Goal: Information Seeking & Learning: Find specific page/section

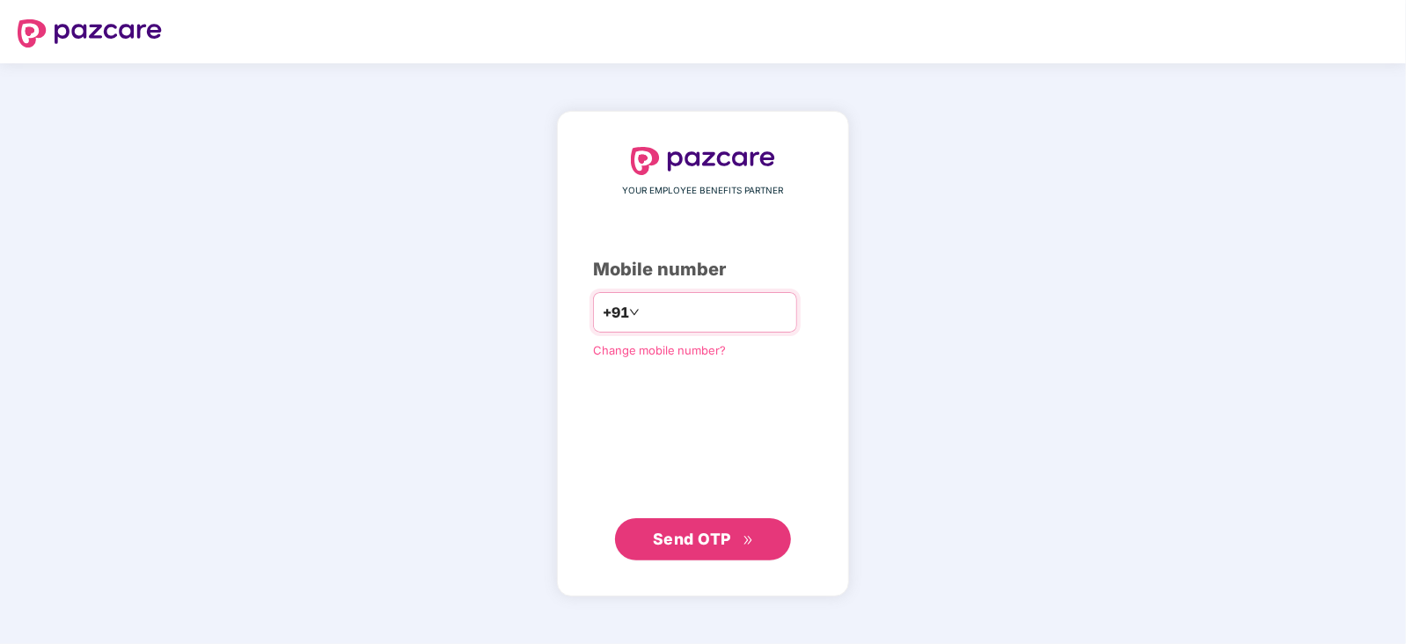
type input "**********"
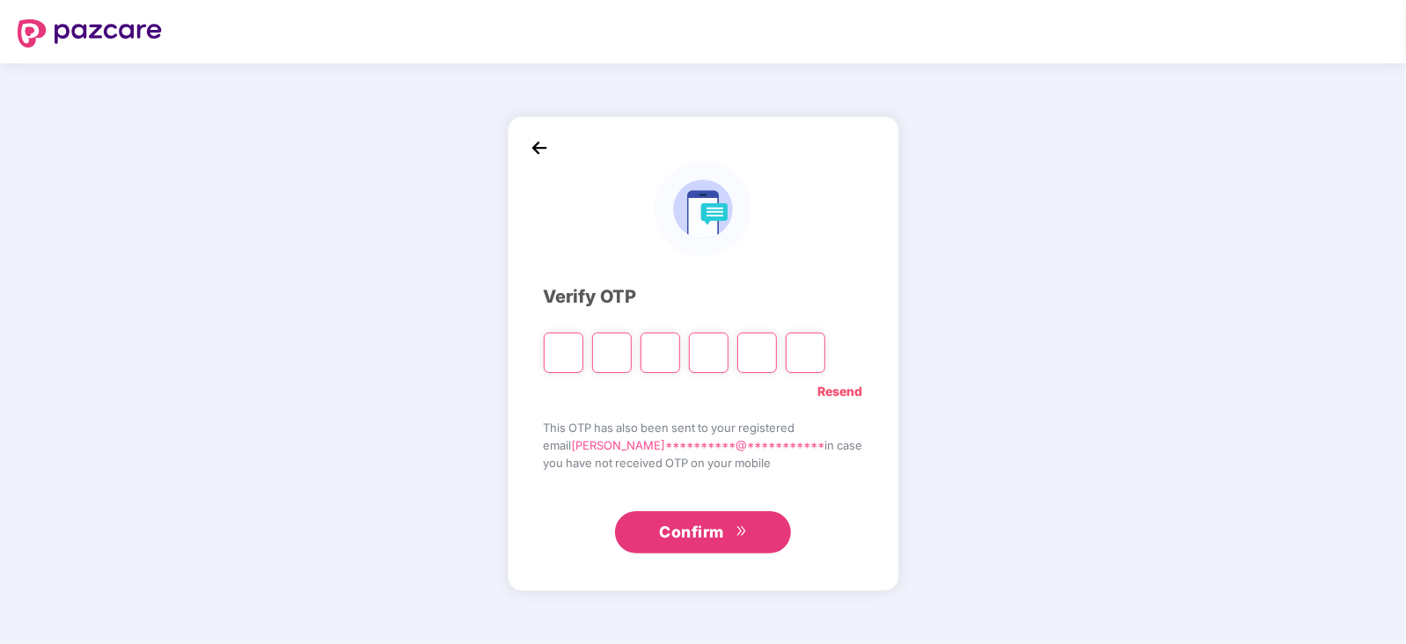
type input "*"
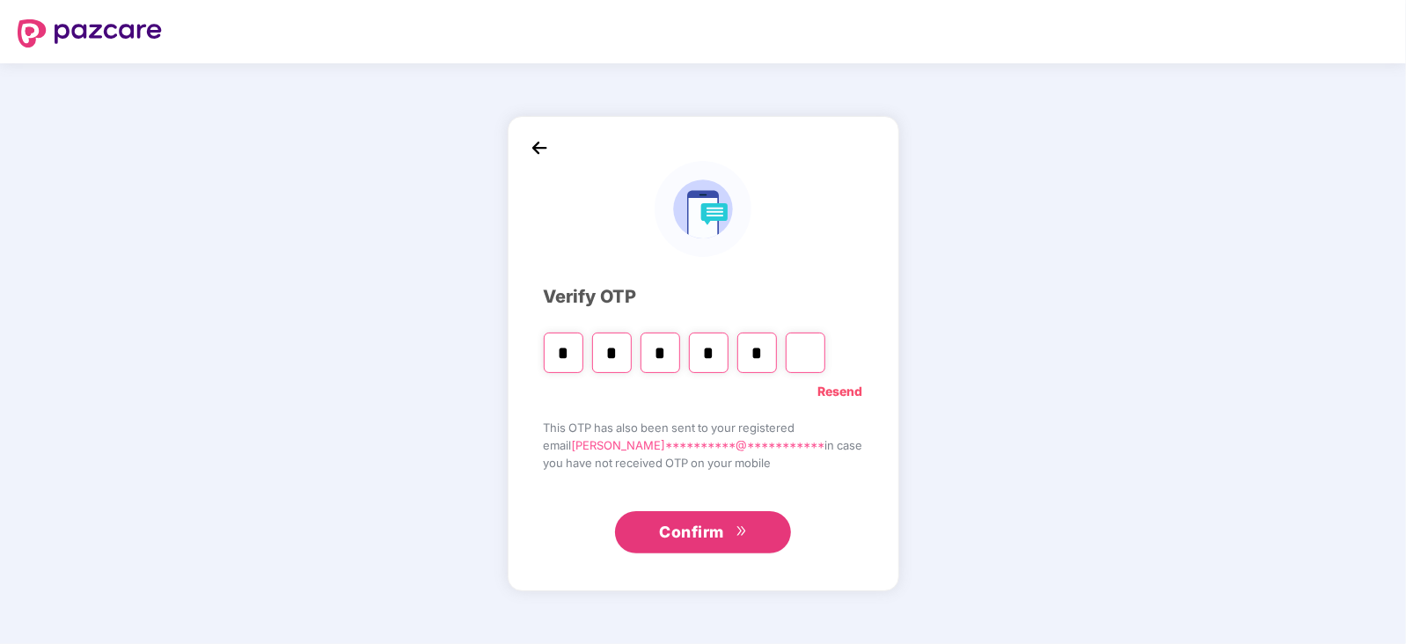
type input "*"
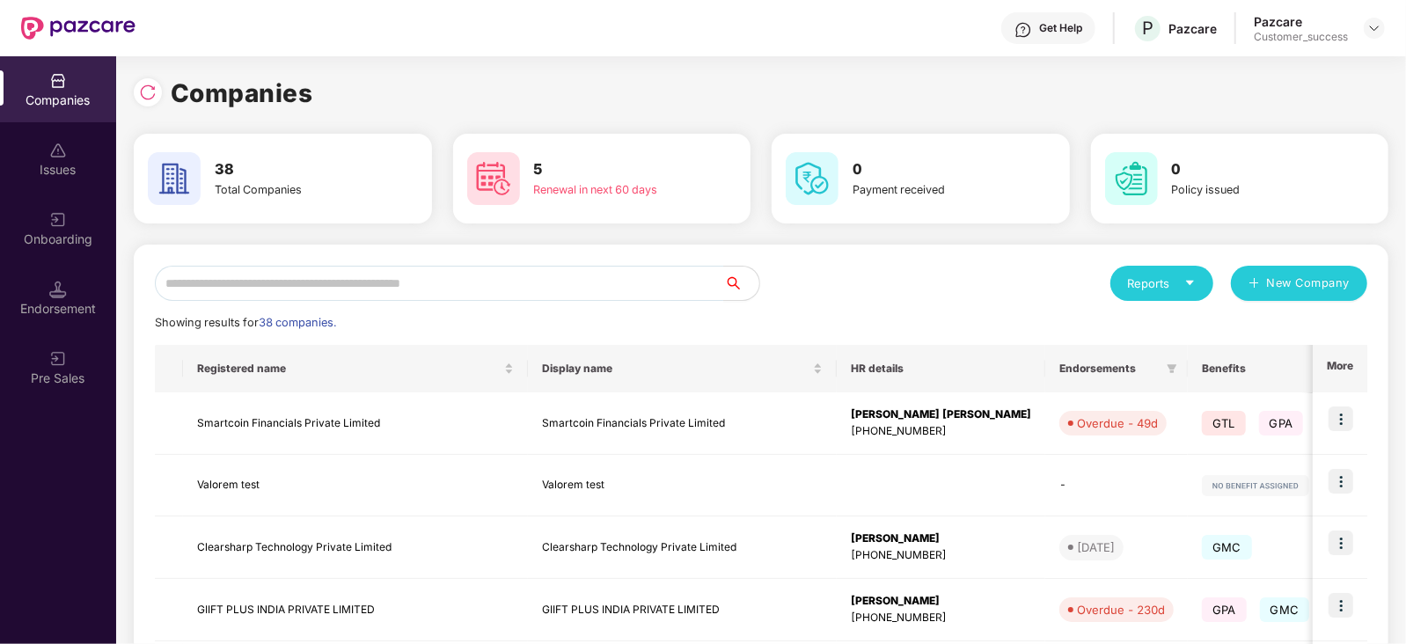
click at [677, 173] on h3 "5" at bounding box center [609, 169] width 151 height 23
click at [669, 228] on div "Companies 38 Total Companies 5 Renewal in next 60 days 0 Payment received 0 Pol…" at bounding box center [761, 593] width 1255 height 1039
click at [607, 288] on input "text" at bounding box center [439, 283] width 569 height 35
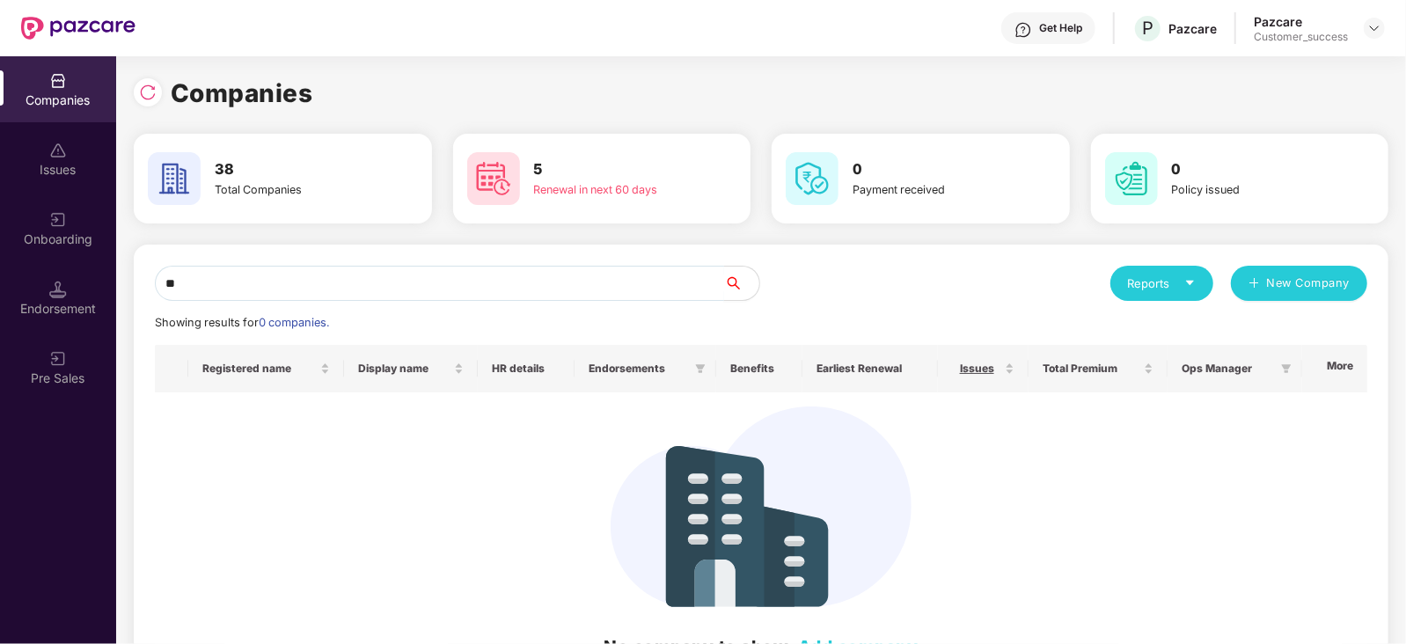
type input "*"
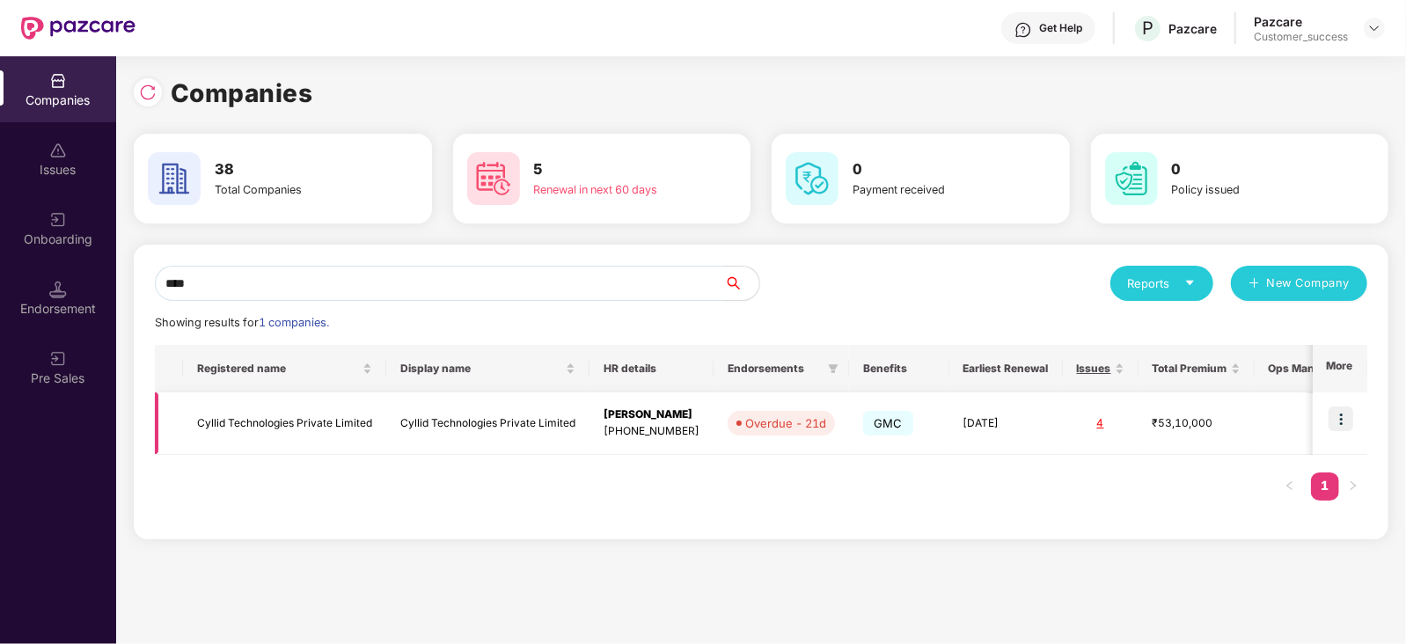
type input "****"
click at [1347, 426] on img at bounding box center [1340, 418] width 25 height 25
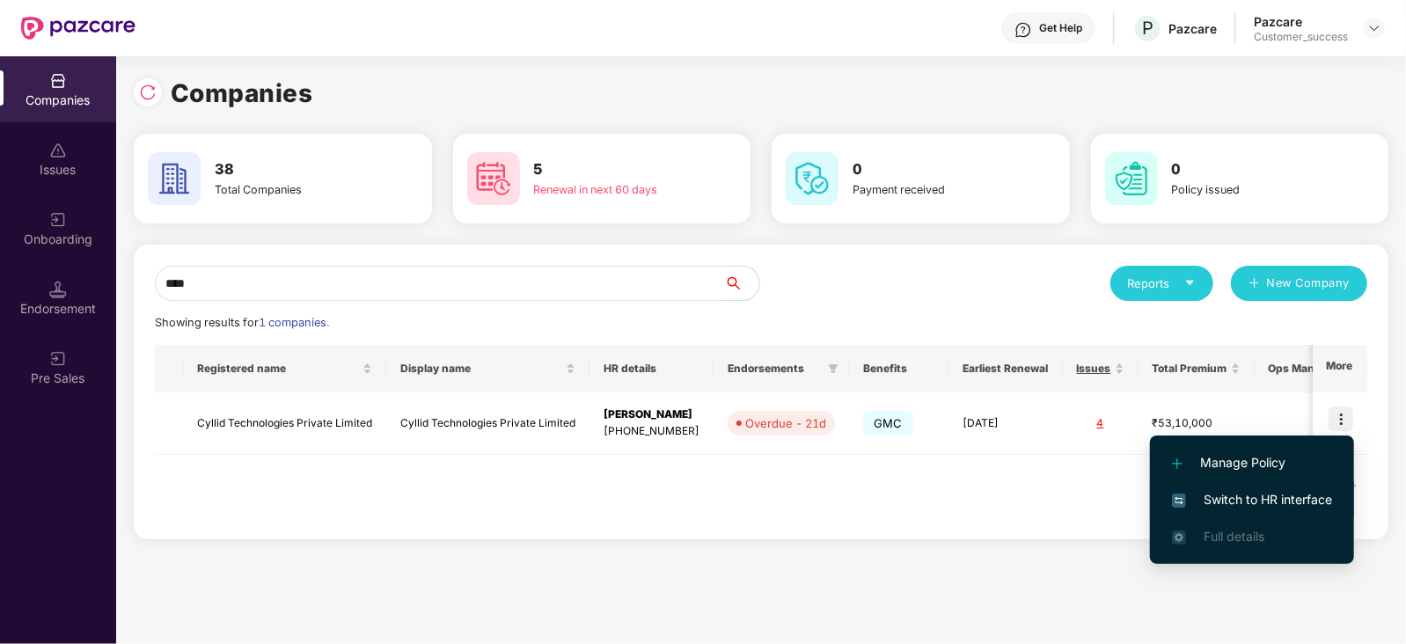
click at [1226, 495] on span "Switch to HR interface" at bounding box center [1252, 499] width 160 height 19
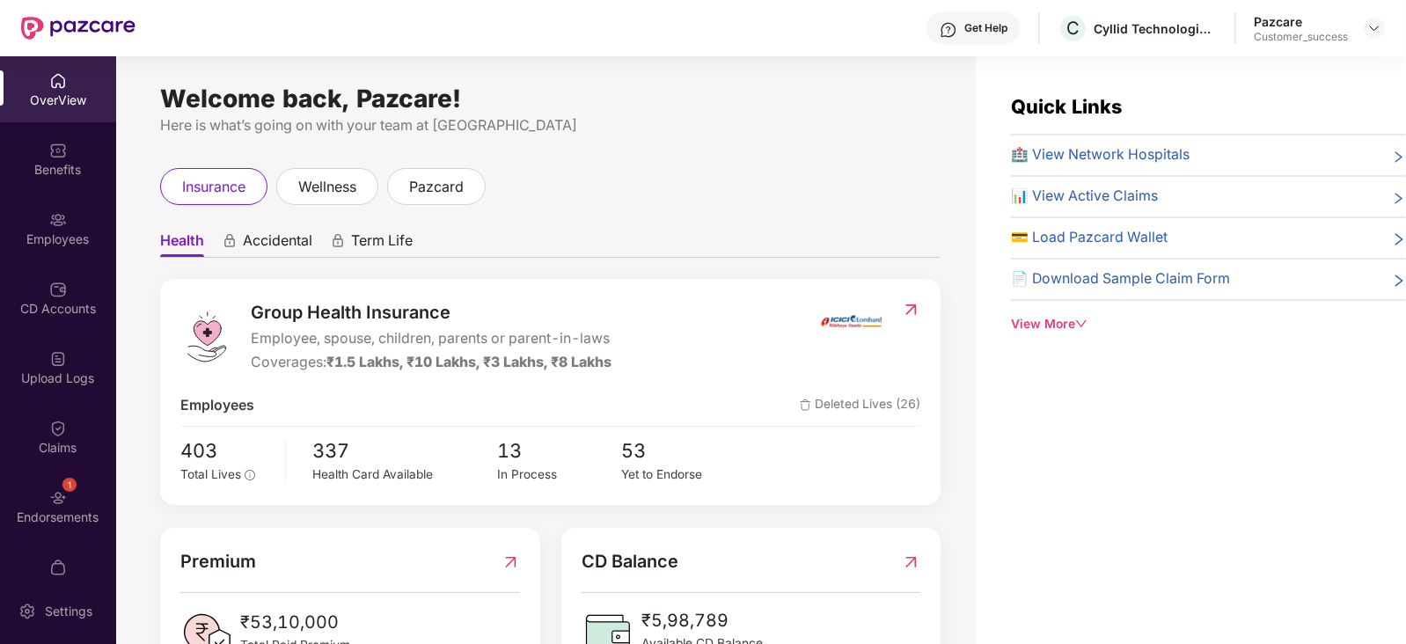
click at [43, 268] on div "CD Accounts" at bounding box center [58, 298] width 116 height 66
click at [31, 246] on div "Employees" at bounding box center [58, 239] width 116 height 18
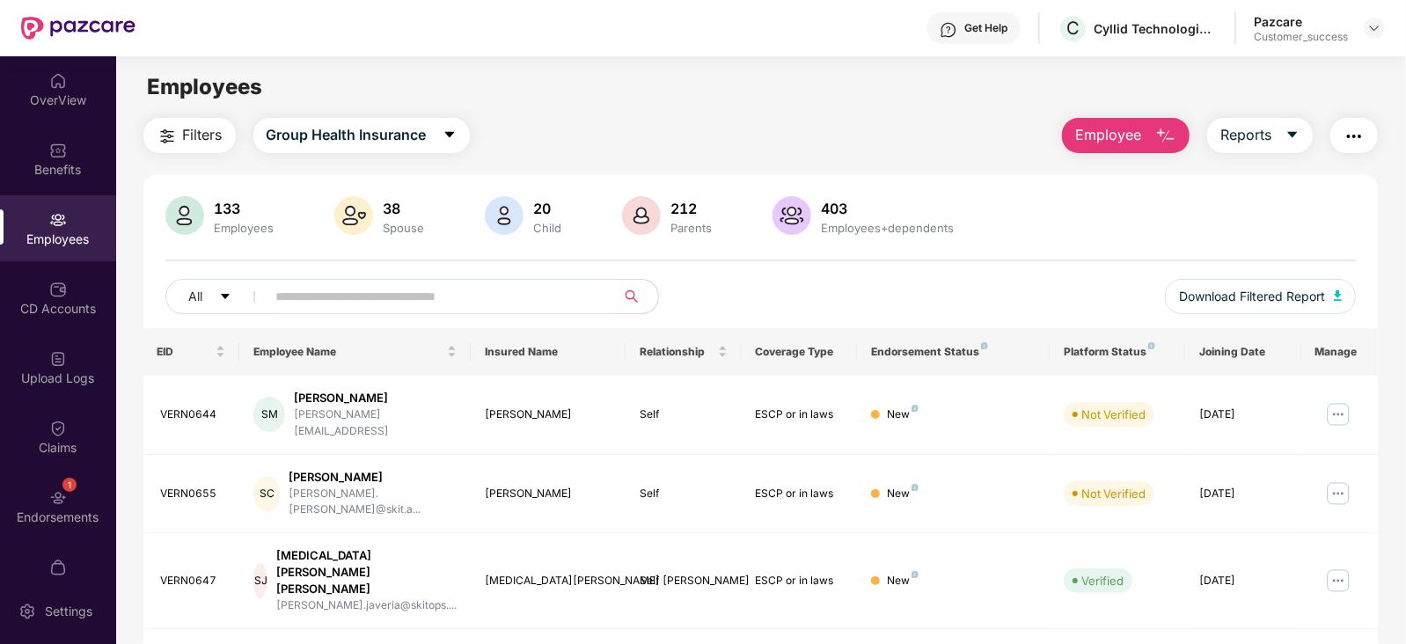
click at [352, 283] on input "text" at bounding box center [434, 296] width 316 height 26
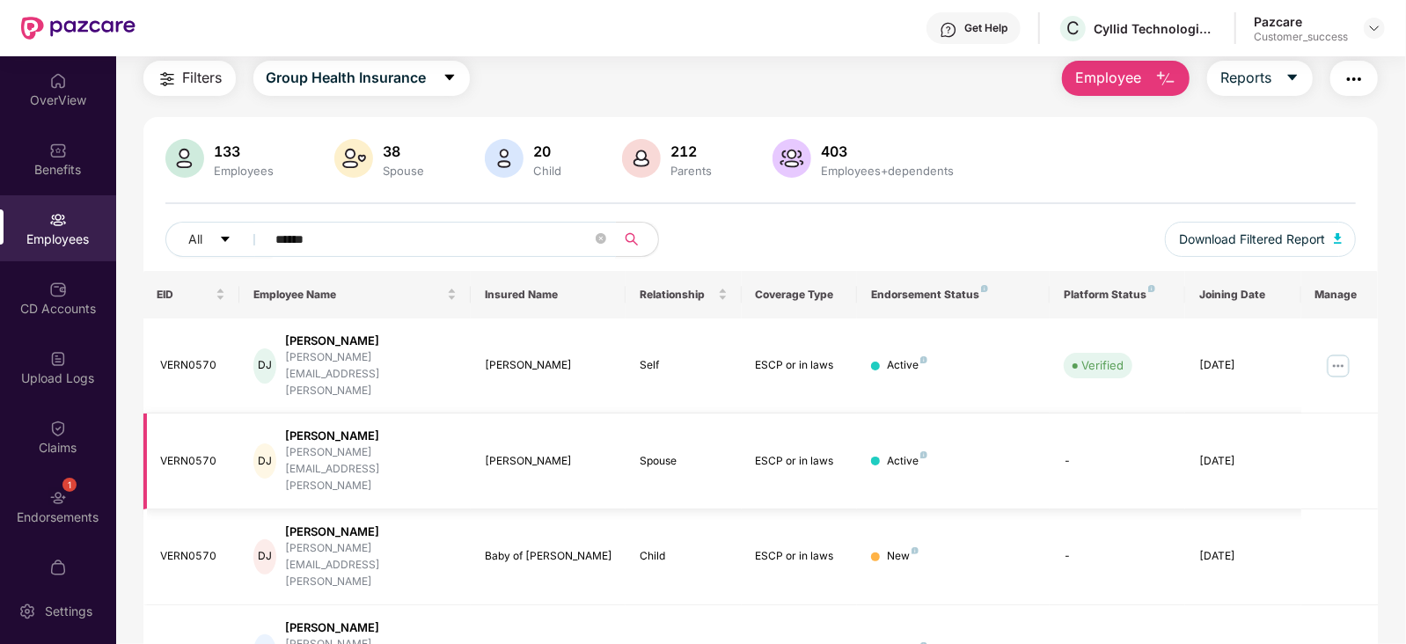
scroll to position [114, 0]
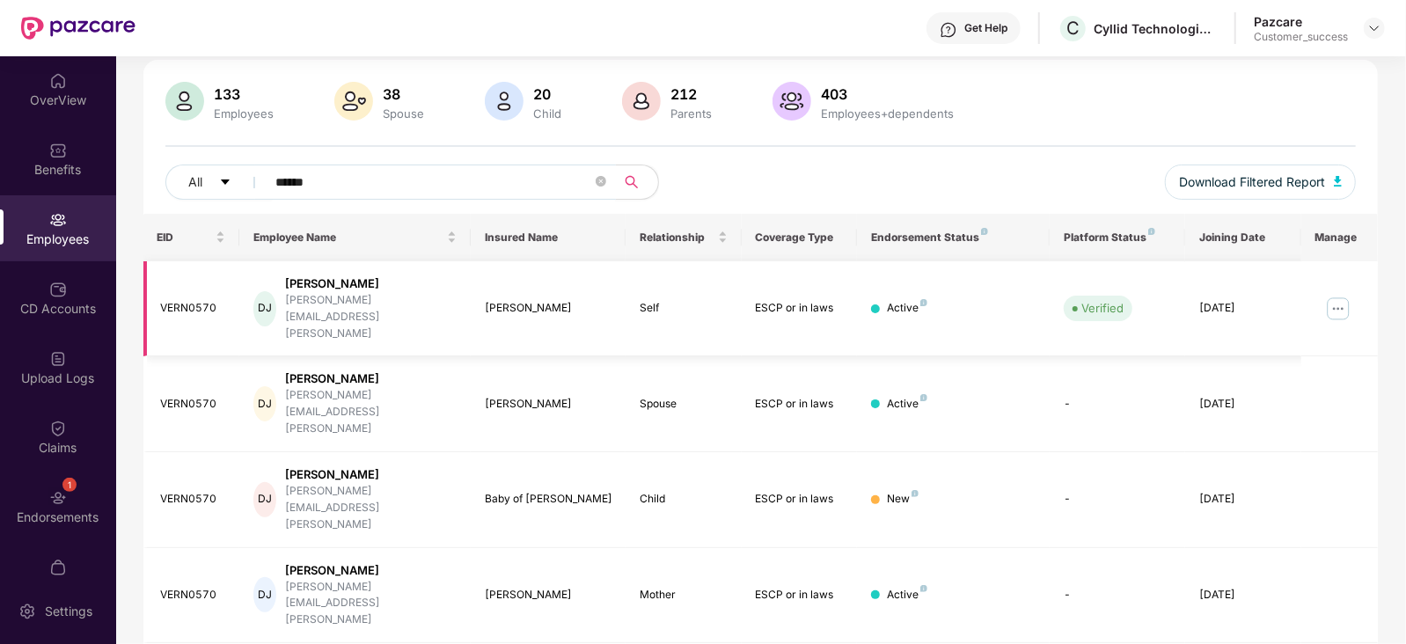
type input "******"
click at [858, 300] on td "Active" at bounding box center [953, 309] width 193 height 96
click at [1370, 25] on img at bounding box center [1374, 28] width 14 height 14
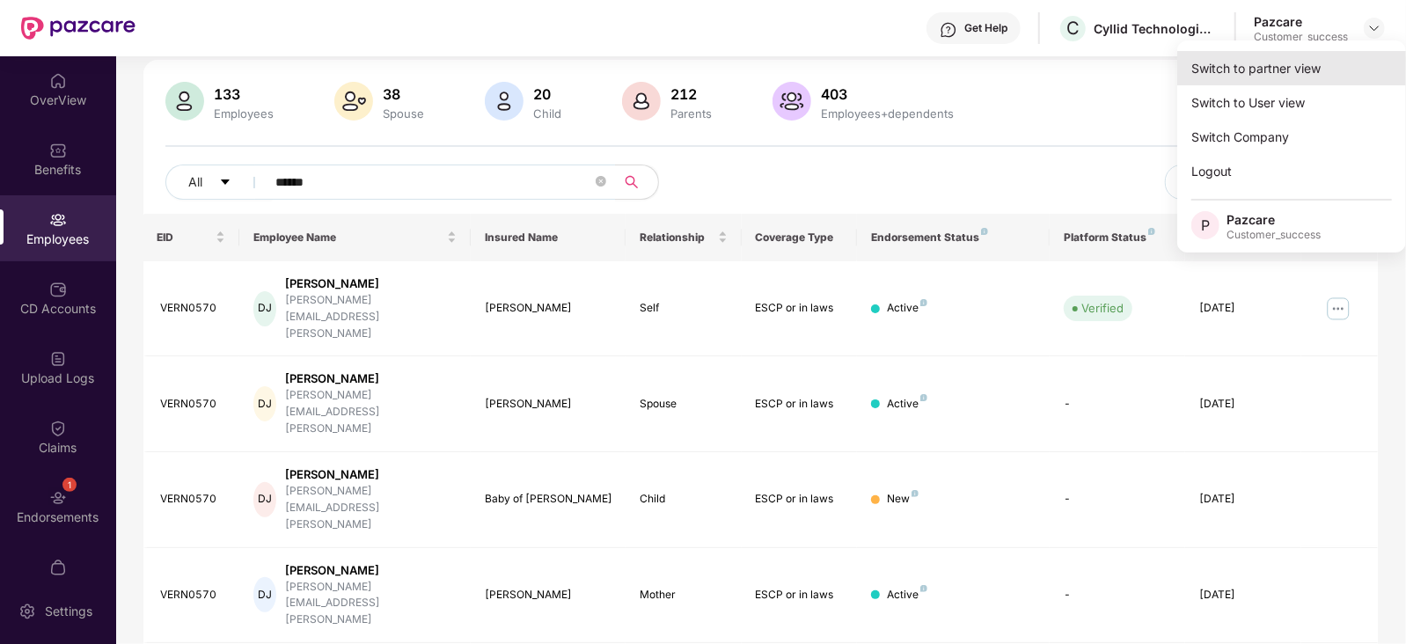
click at [1306, 54] on div "Switch to partner view" at bounding box center [1291, 68] width 229 height 34
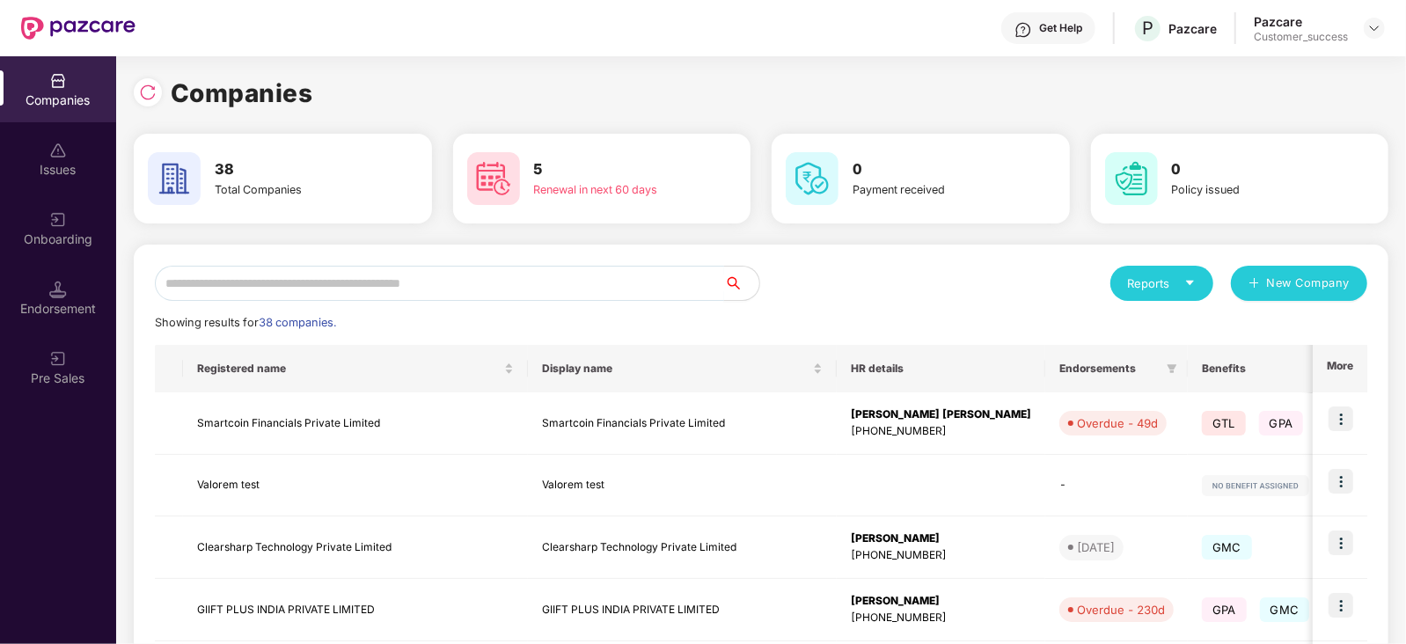
click at [425, 292] on input "text" at bounding box center [439, 283] width 569 height 35
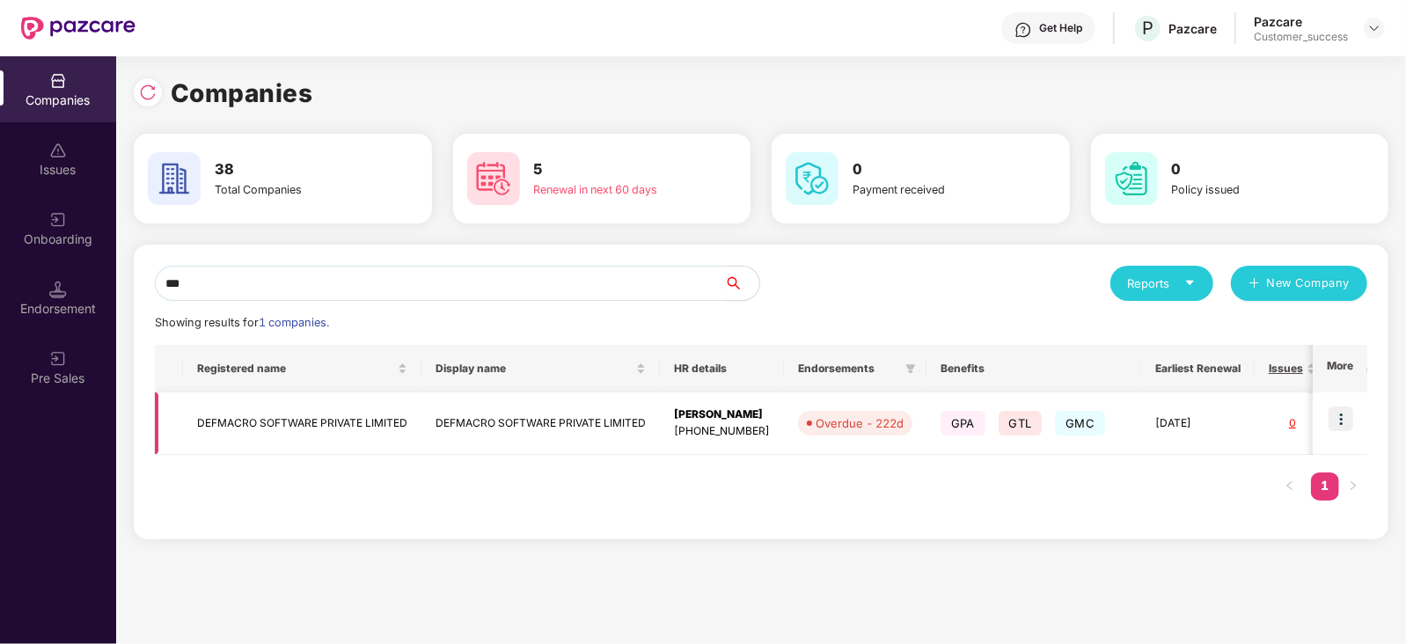
type input "***"
click at [263, 420] on td "DEFMACRO SOFTWARE PRIVATE LIMITED" at bounding box center [302, 423] width 238 height 62
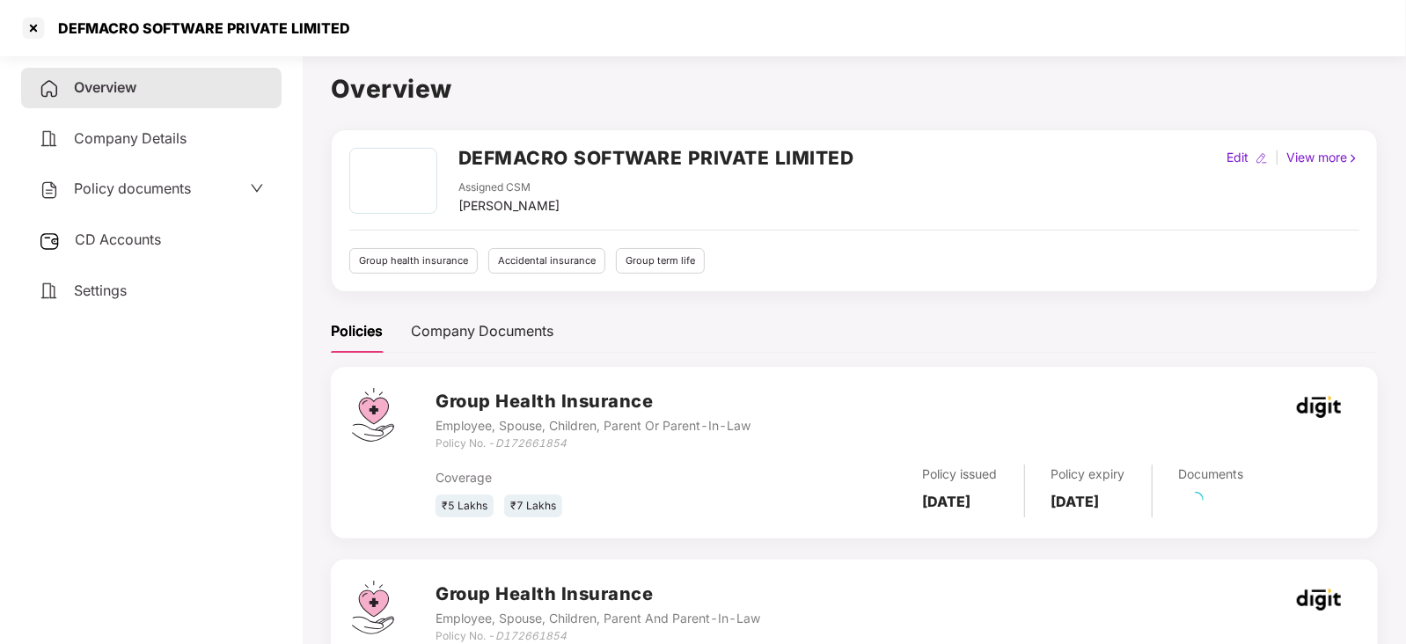
click at [83, 188] on span "Policy documents" at bounding box center [132, 188] width 117 height 18
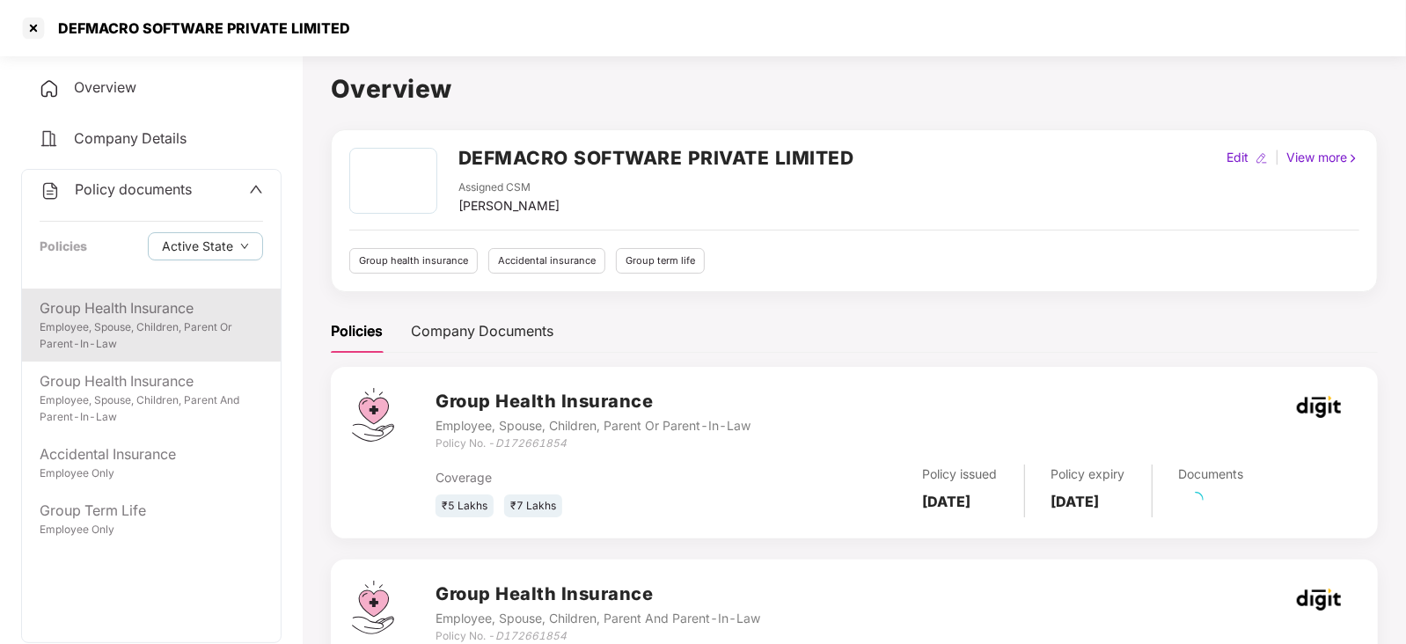
click at [123, 320] on div "Employee, Spouse, Children, Parent Or Parent-In-Law" at bounding box center [151, 335] width 223 height 33
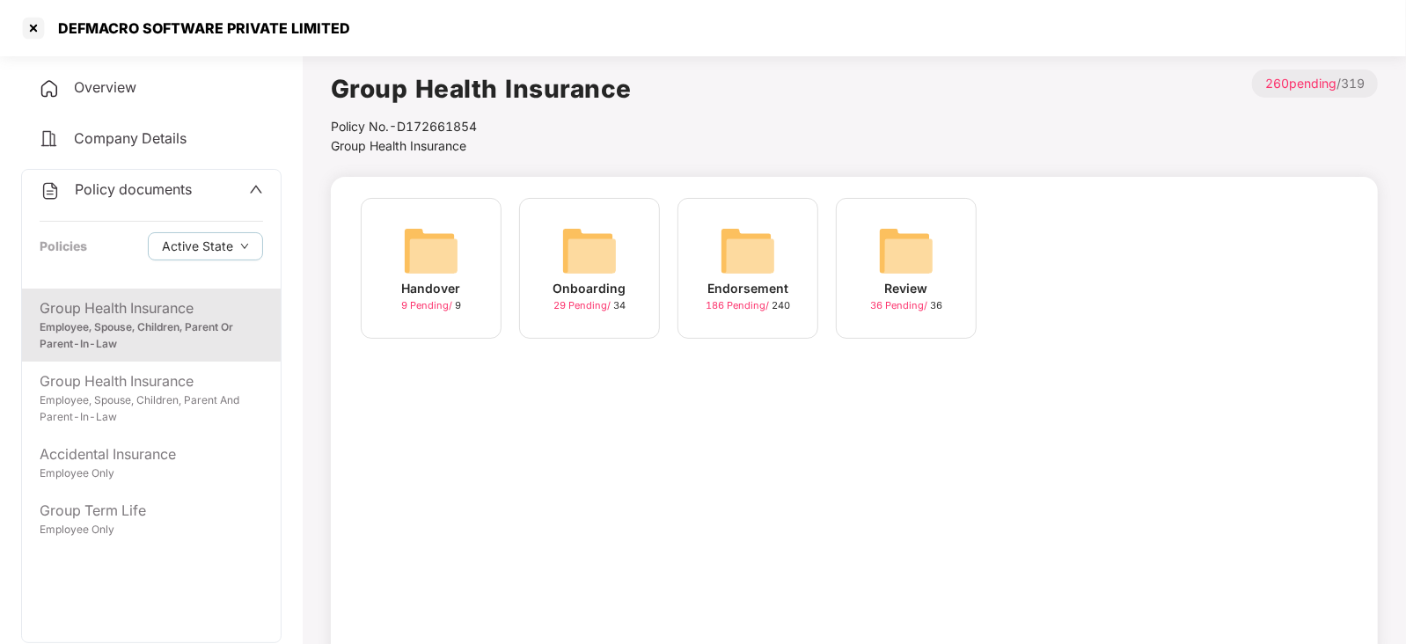
click at [759, 282] on div "Endorsement" at bounding box center [747, 288] width 81 height 19
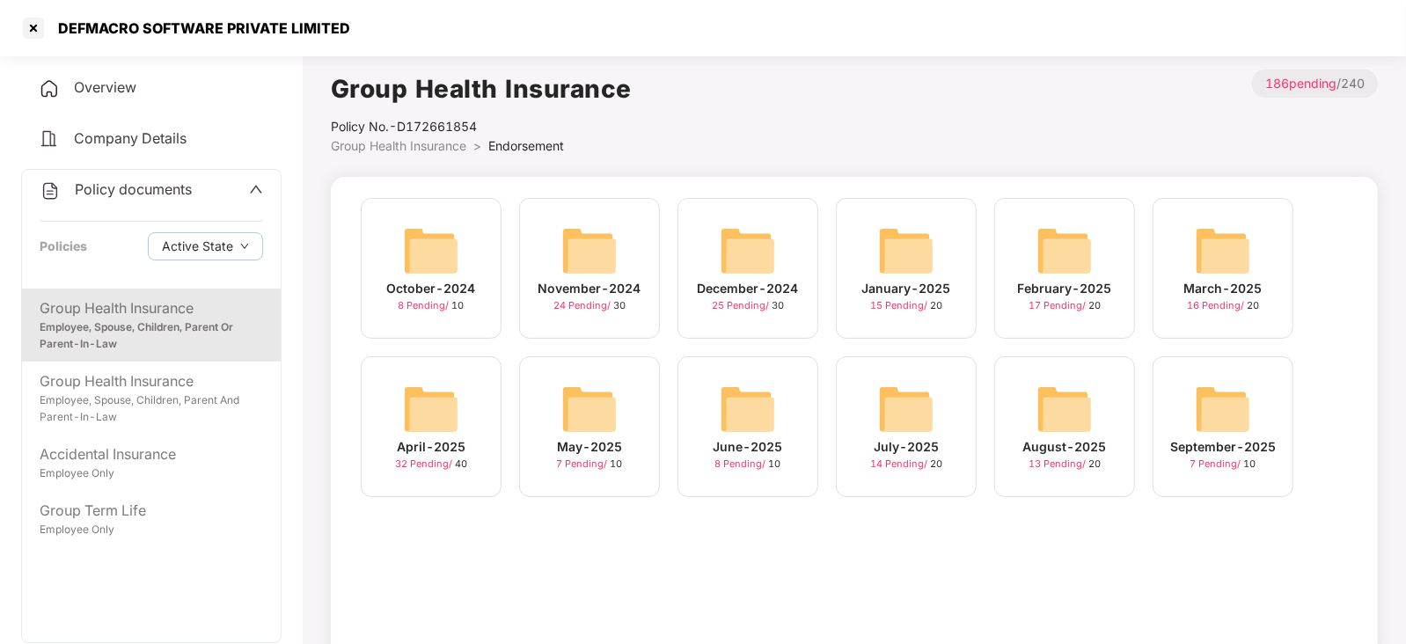
click at [1221, 429] on img at bounding box center [1223, 409] width 56 height 56
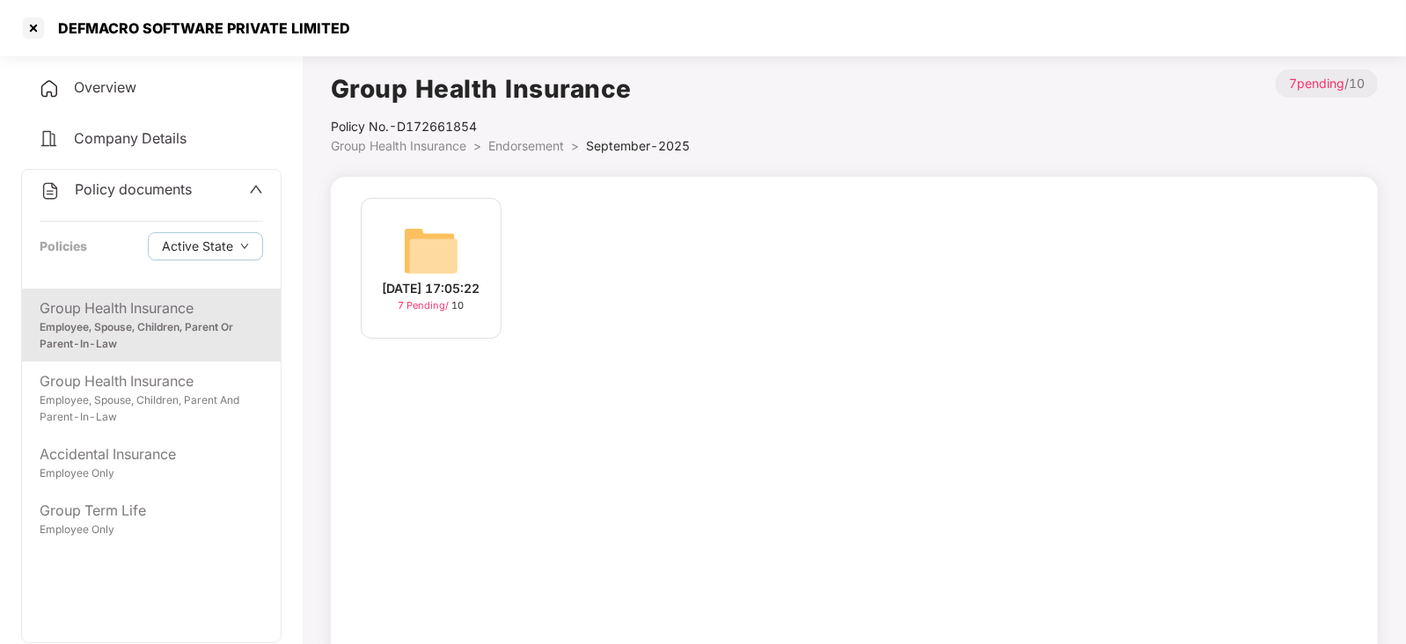
click at [438, 286] on div "[DATE] 17:05:22" at bounding box center [432, 288] width 98 height 19
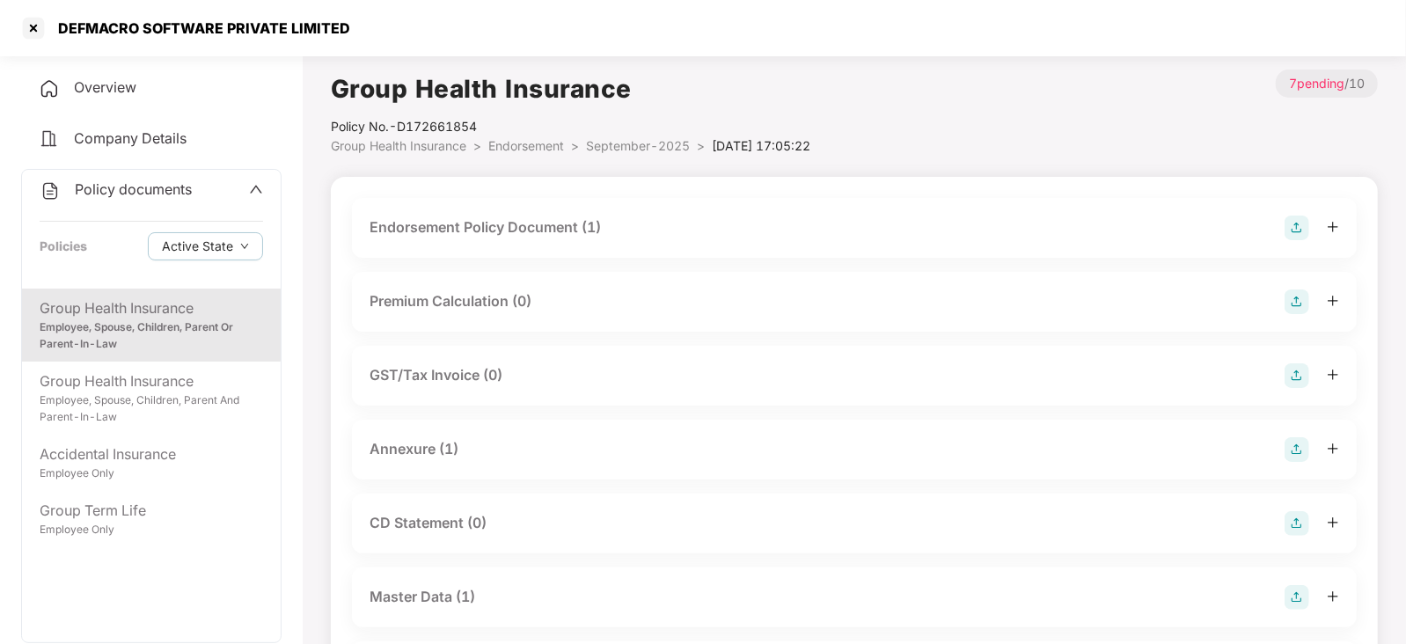
click at [432, 600] on div "Master Data (1)" at bounding box center [422, 597] width 106 height 22
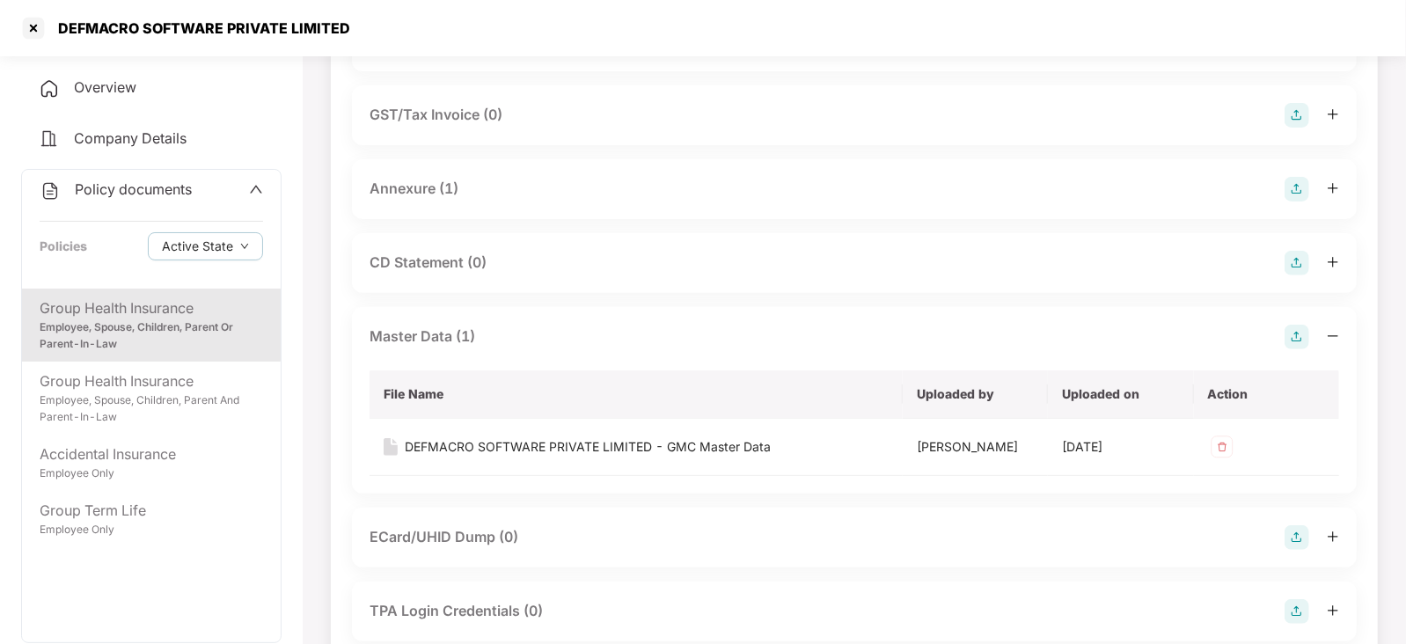
scroll to position [261, 0]
click at [422, 436] on div "DEFMACRO SOFTWARE PRIVATE LIMITED - GMC Master Data" at bounding box center [588, 445] width 366 height 19
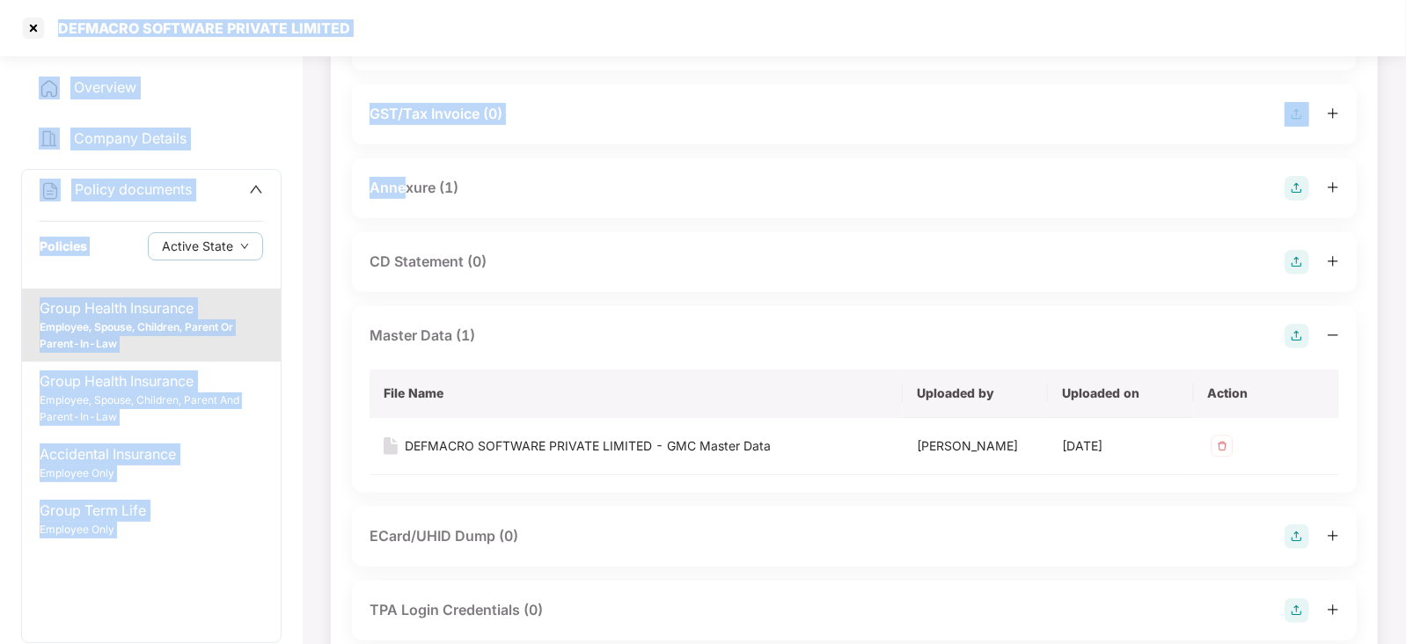
scroll to position [259, 0]
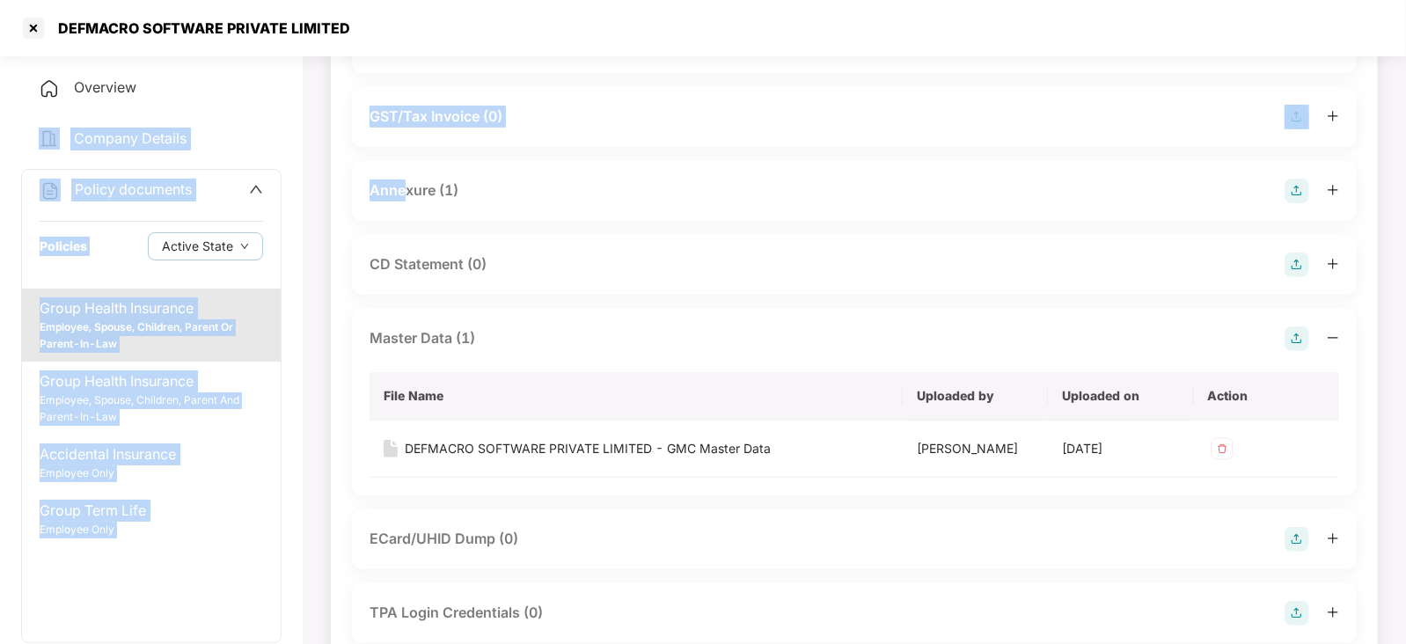
drag, startPoint x: 256, startPoint y: 62, endPoint x: 289, endPoint y: 79, distance: 37.0
click at [289, 79] on div "Overview Company Details Policy documents Policies Active State Group Health In…" at bounding box center [703, 318] width 1406 height 1057
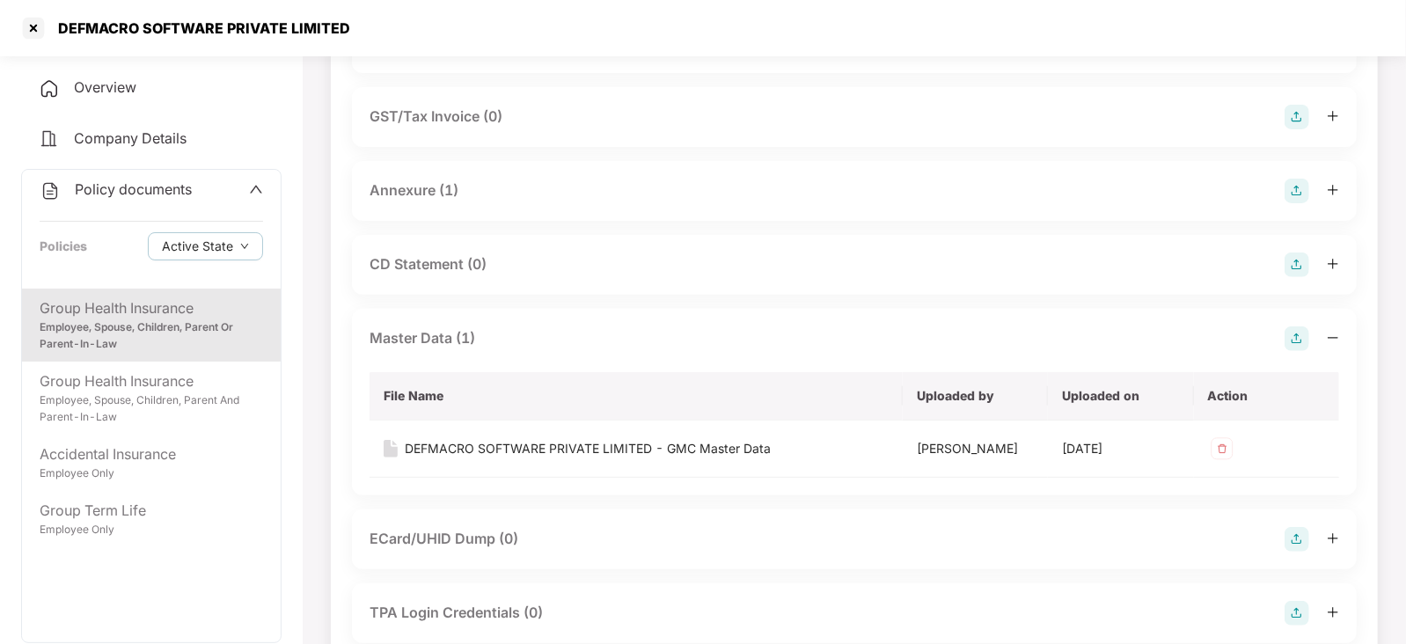
click at [510, 38] on div "DEFMACRO SOFTWARE PRIVATE LIMITED" at bounding box center [703, 28] width 1406 height 56
click at [40, 23] on div at bounding box center [33, 28] width 28 height 28
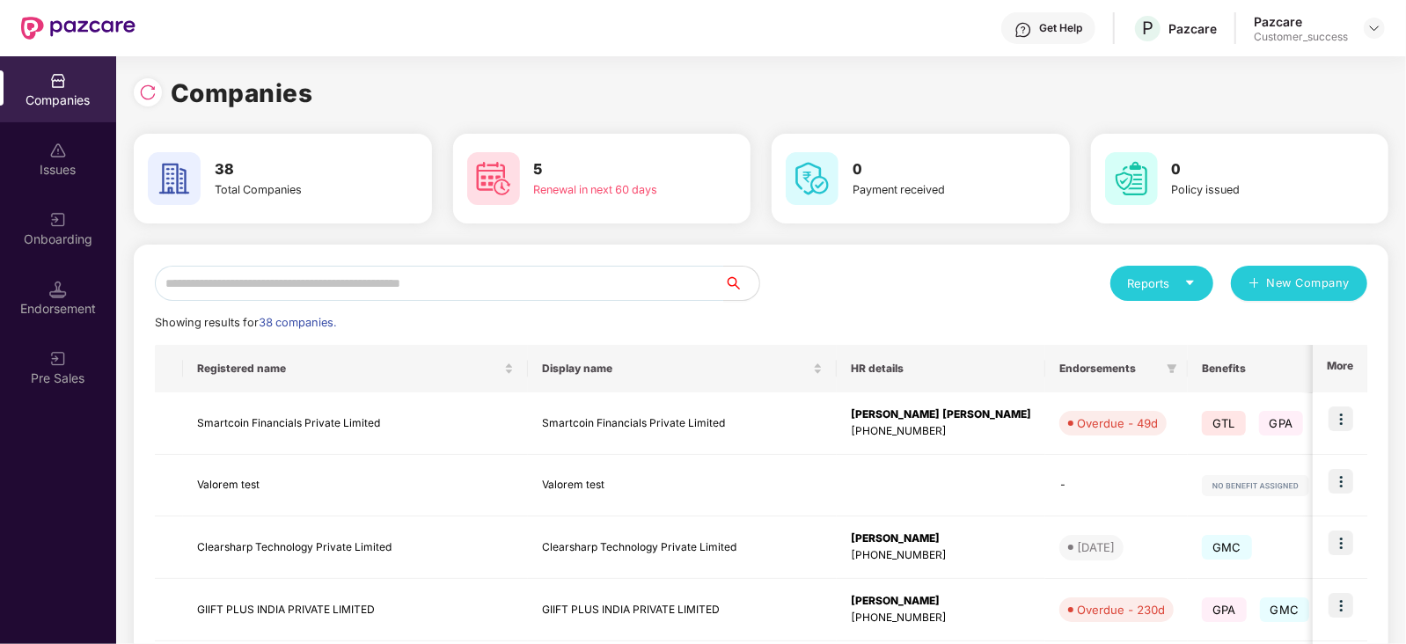
scroll to position [0, 0]
click at [246, 292] on input "text" at bounding box center [439, 283] width 569 height 35
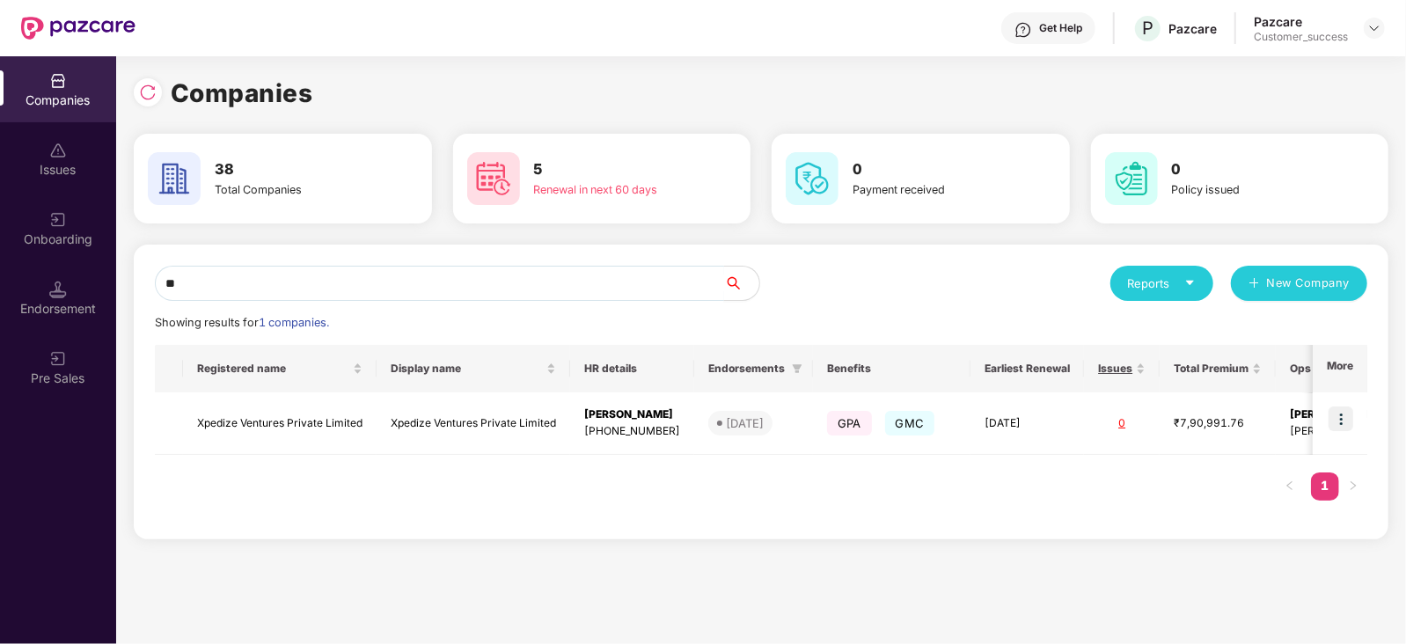
type input "*"
type input "**"
click at [246, 444] on td "Xpedize Ventures Private Limited" at bounding box center [280, 423] width 194 height 62
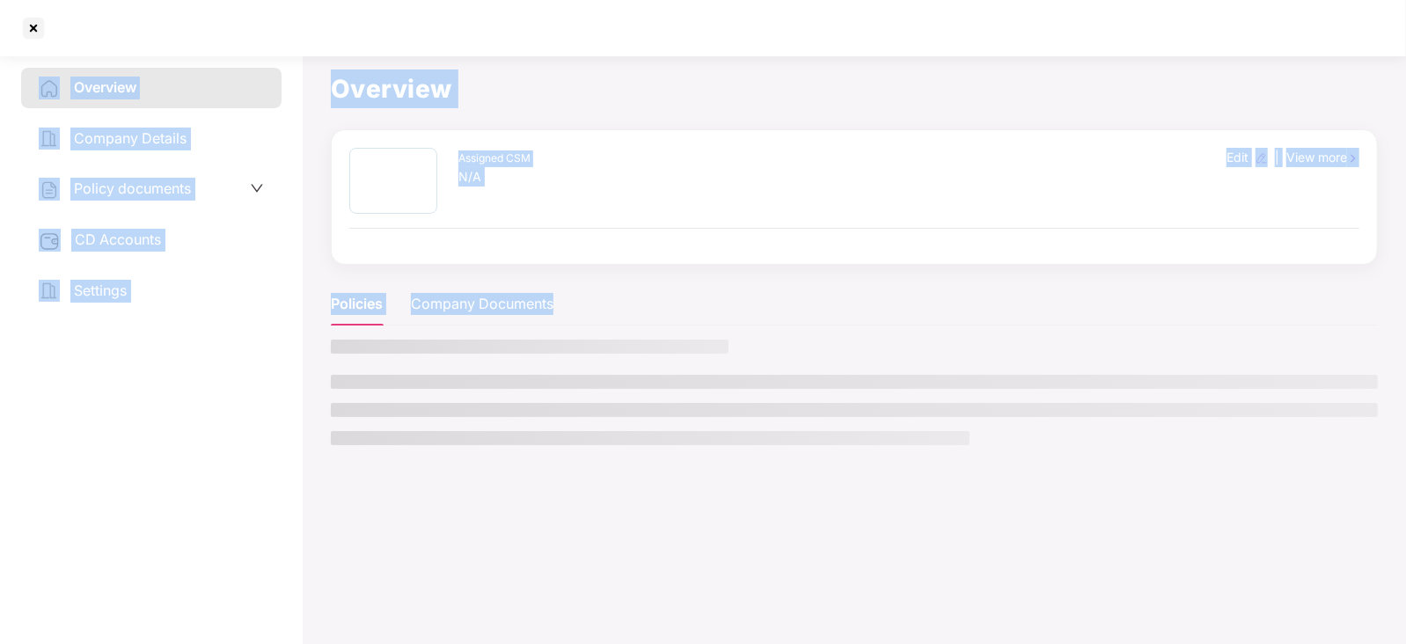
click at [246, 444] on div "Overview Company Details Policy documents CD Accounts Settings" at bounding box center [151, 346] width 260 height 557
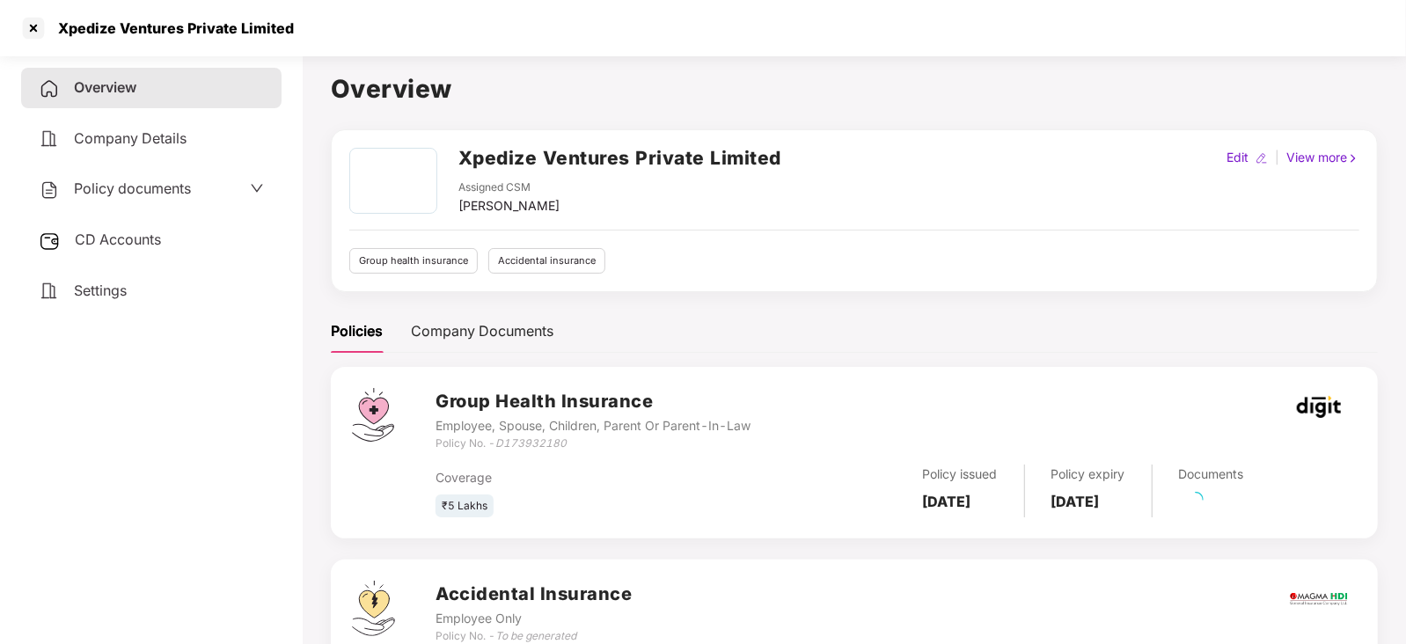
click at [159, 183] on span "Policy documents" at bounding box center [132, 188] width 117 height 18
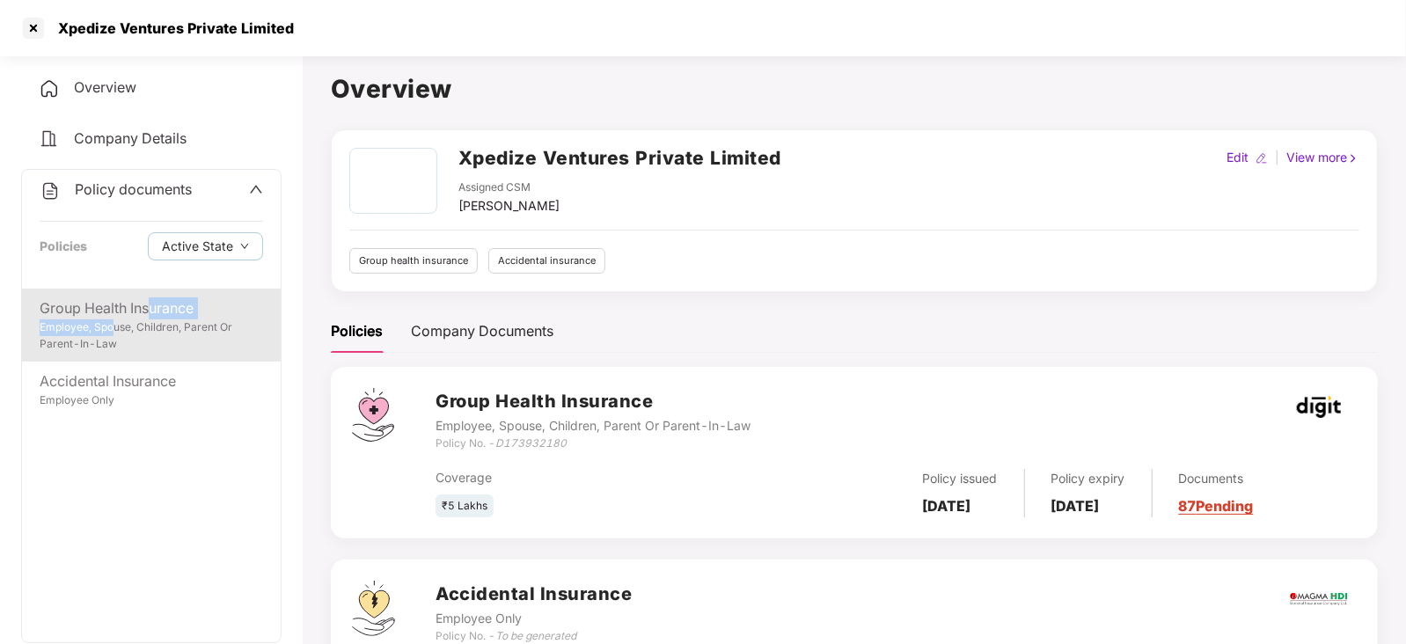
drag, startPoint x: 115, startPoint y: 326, endPoint x: 147, endPoint y: 311, distance: 35.0
click at [147, 311] on div "Group Health Insurance Employee, Spouse, Children, Parent Or Parent-In-Law" at bounding box center [151, 325] width 259 height 73
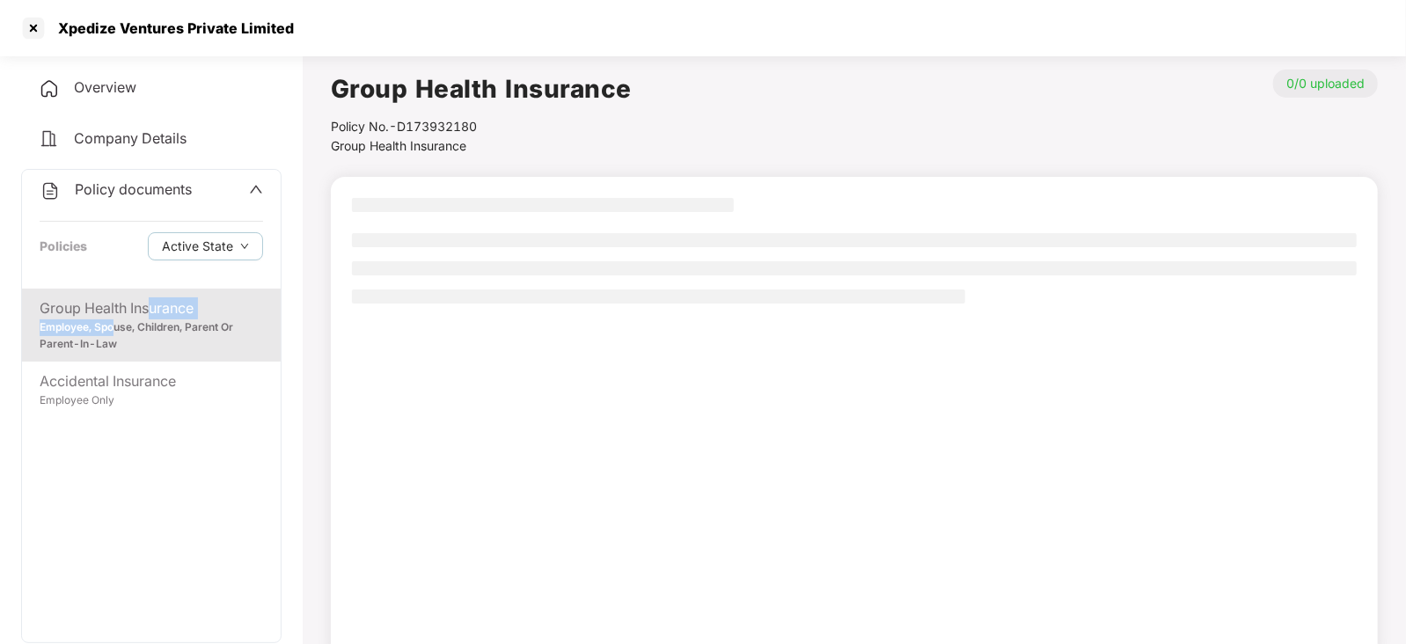
click at [147, 311] on div "Group Health Insurance" at bounding box center [151, 308] width 223 height 22
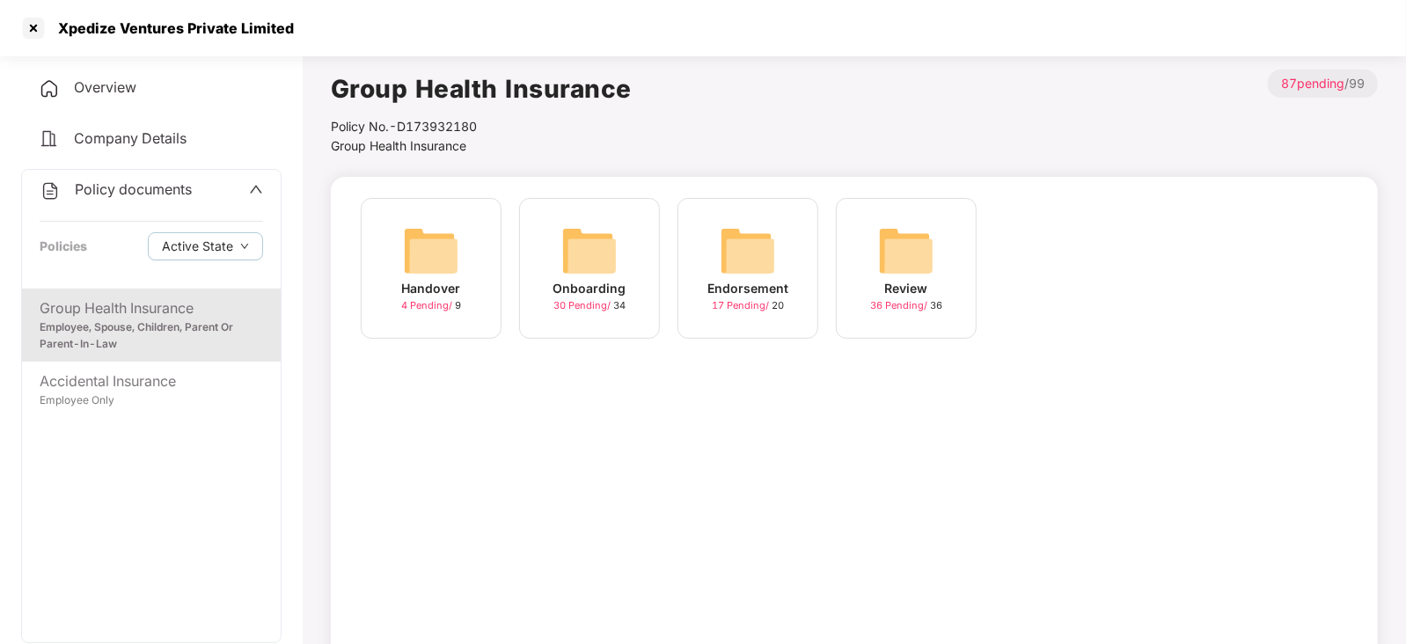
click at [757, 284] on div "Endorsement" at bounding box center [747, 288] width 81 height 19
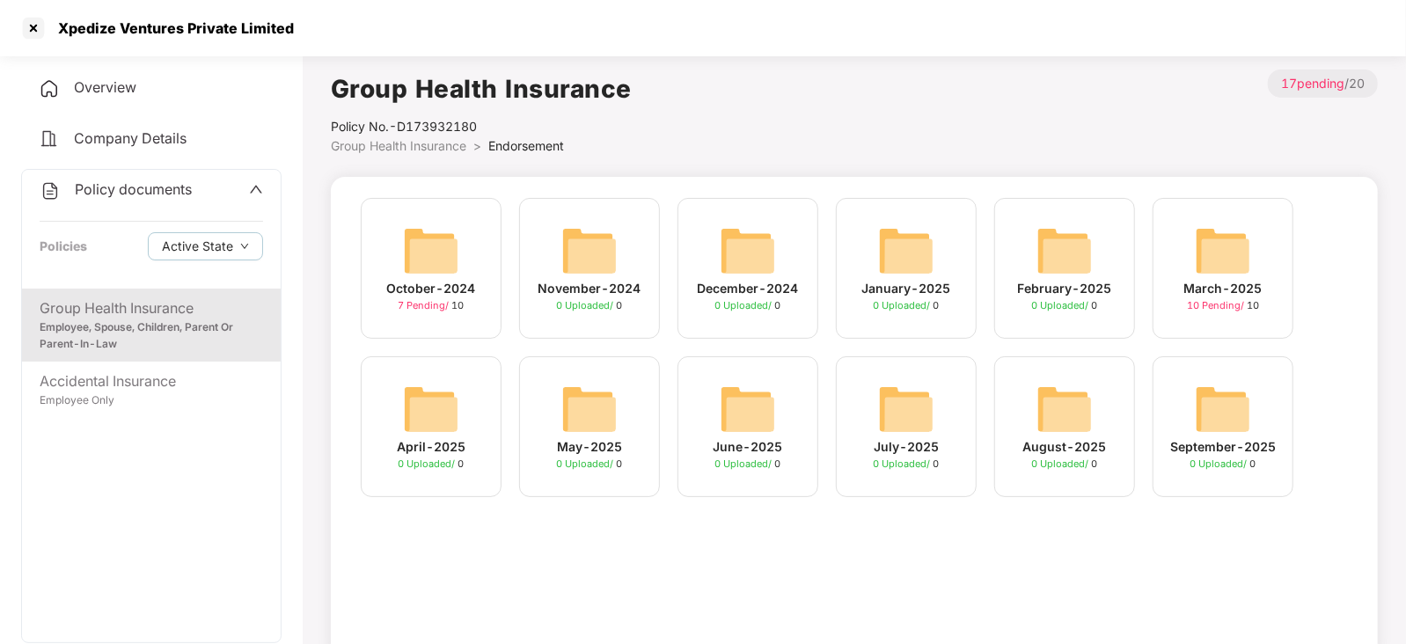
click at [463, 257] on div "October-2024 7 Pending / 10" at bounding box center [431, 268] width 141 height 141
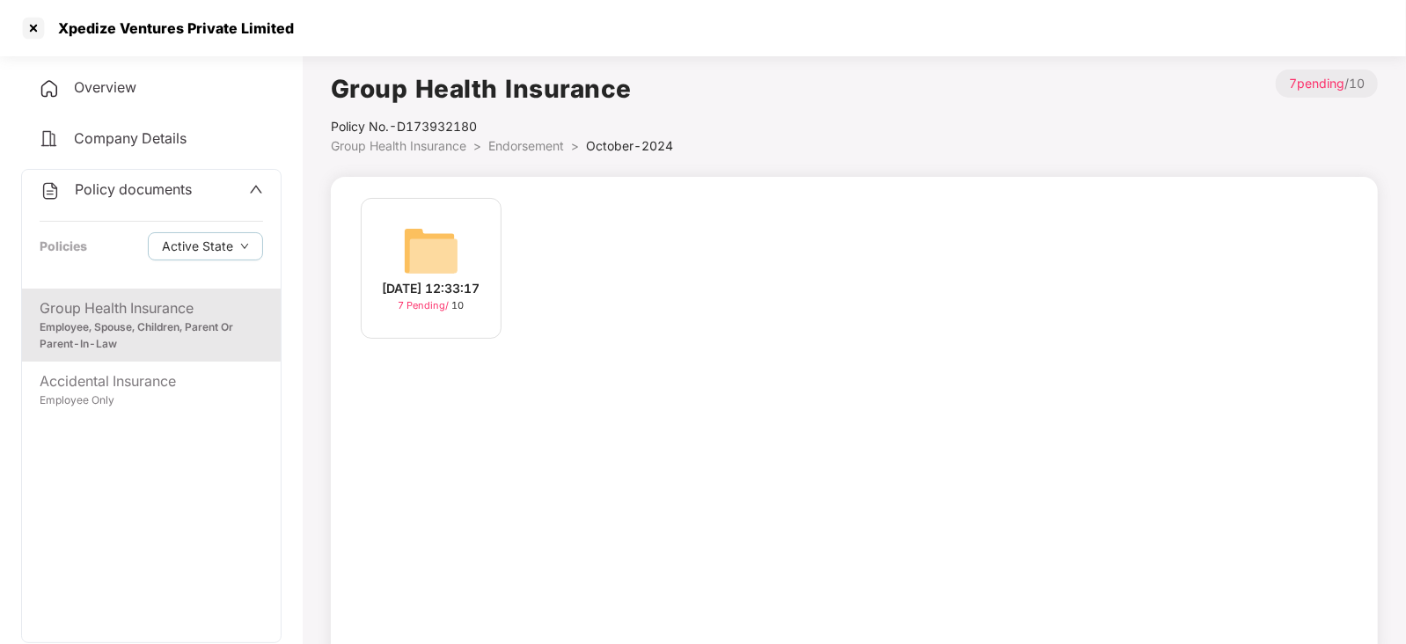
click at [424, 263] on img at bounding box center [431, 251] width 56 height 56
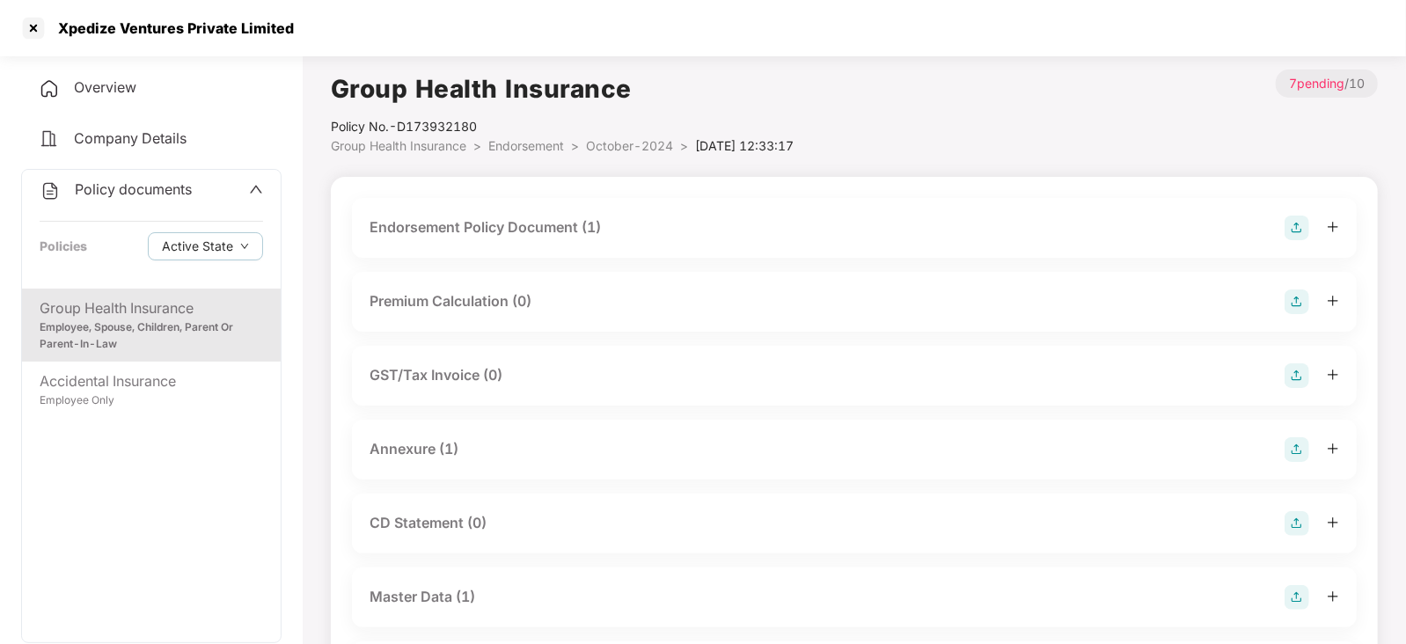
click at [414, 606] on div "Master Data (1)" at bounding box center [422, 597] width 106 height 22
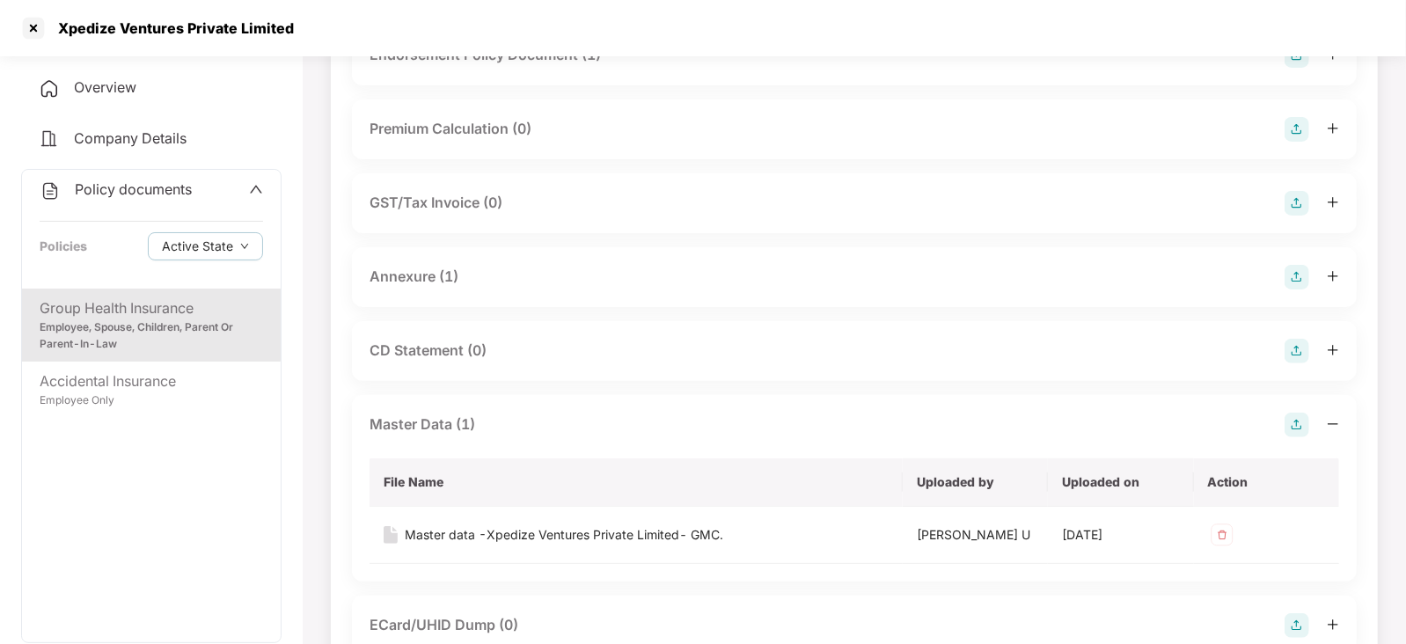
scroll to position [173, 0]
click at [448, 527] on div "Master data -Xpedize Ventures Private Limited- GMC." at bounding box center [564, 533] width 318 height 19
click at [35, 35] on div at bounding box center [33, 28] width 28 height 28
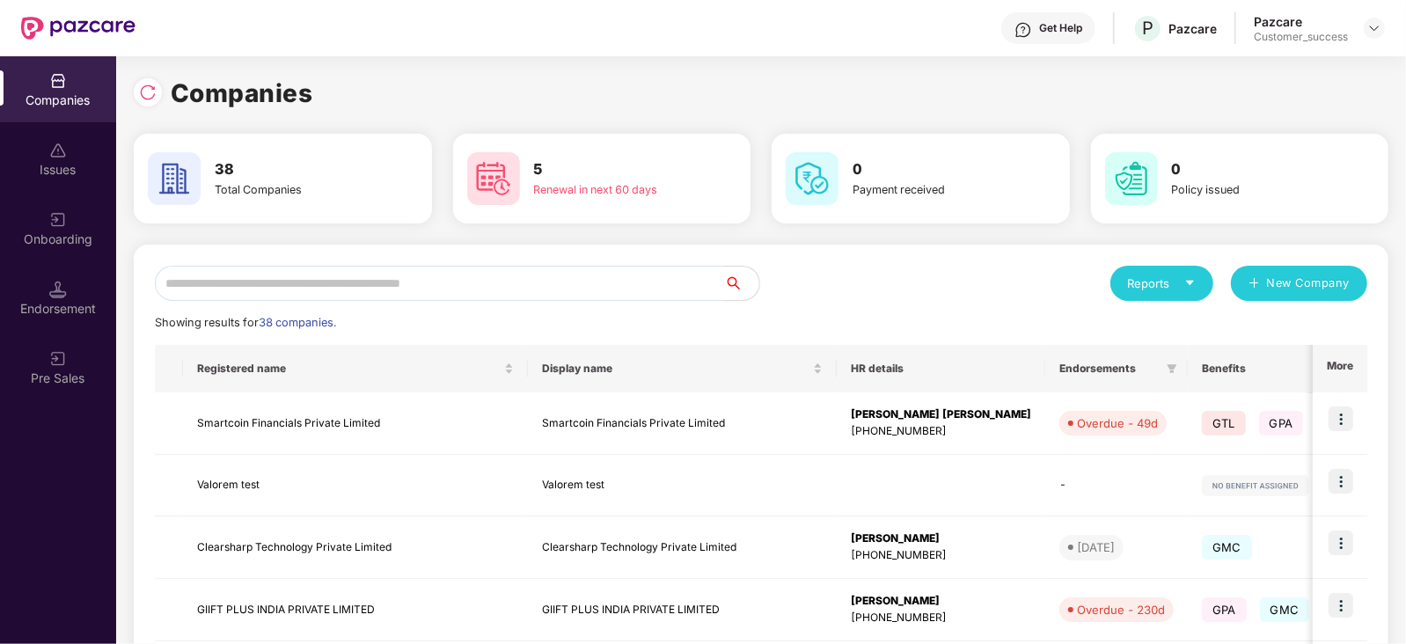
scroll to position [0, 0]
click at [400, 274] on input "text" at bounding box center [439, 283] width 569 height 35
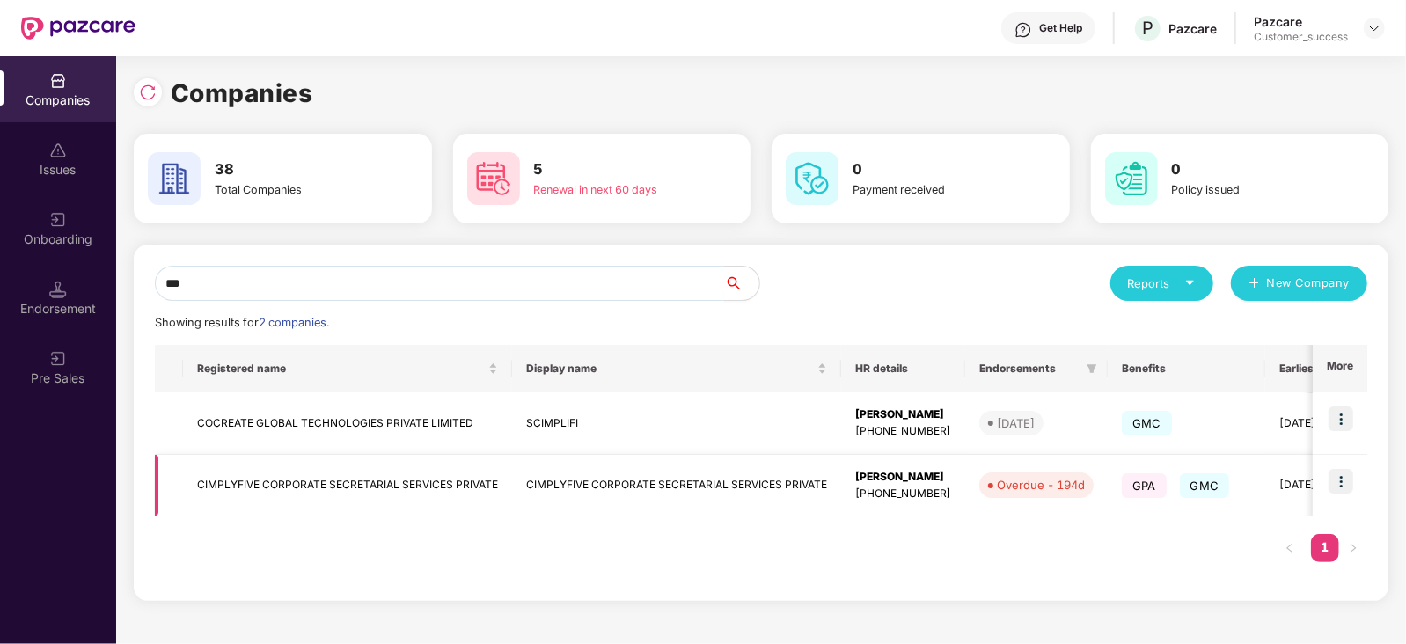
type input "***"
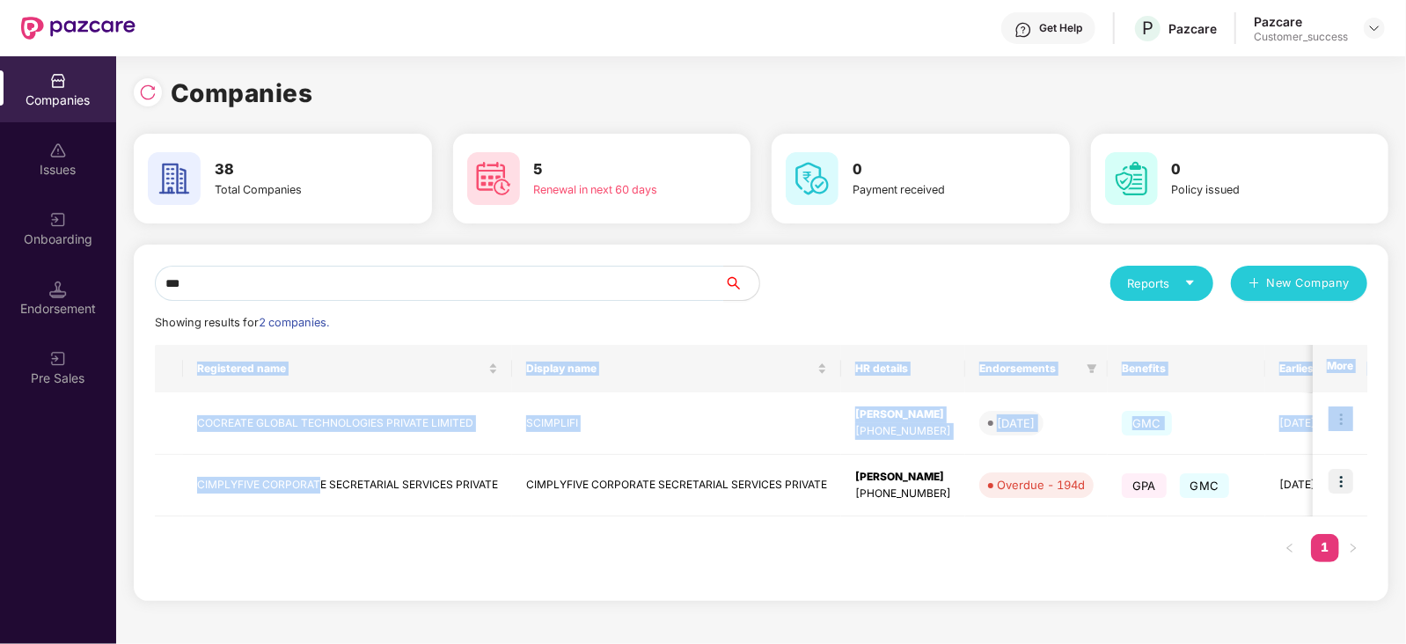
drag, startPoint x: 317, startPoint y: 492, endPoint x: 400, endPoint y: 516, distance: 87.1
click at [400, 516] on div "Registered name Display name HR details Endorsements Benefits Earliest Renewal …" at bounding box center [761, 462] width 1212 height 235
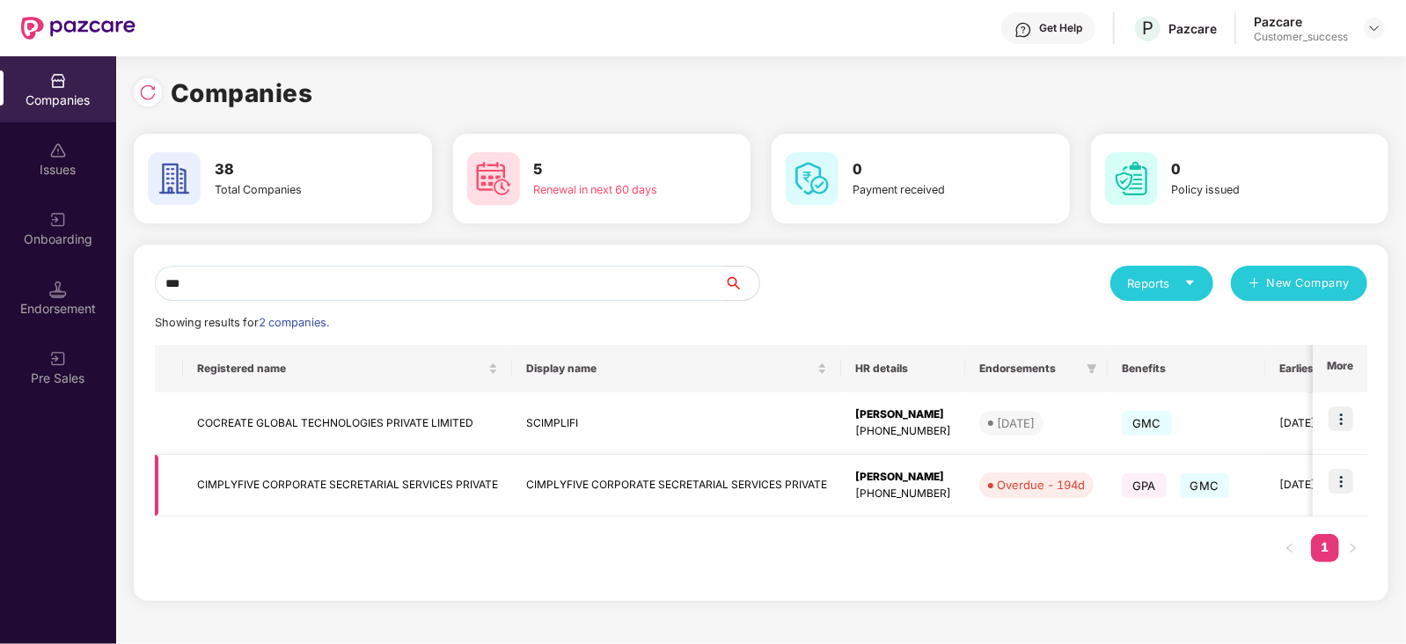
click at [428, 488] on td "CIMPLYFIVE CORPORATE SECRETARIAL SERVICES PRIVATE" at bounding box center [347, 486] width 329 height 62
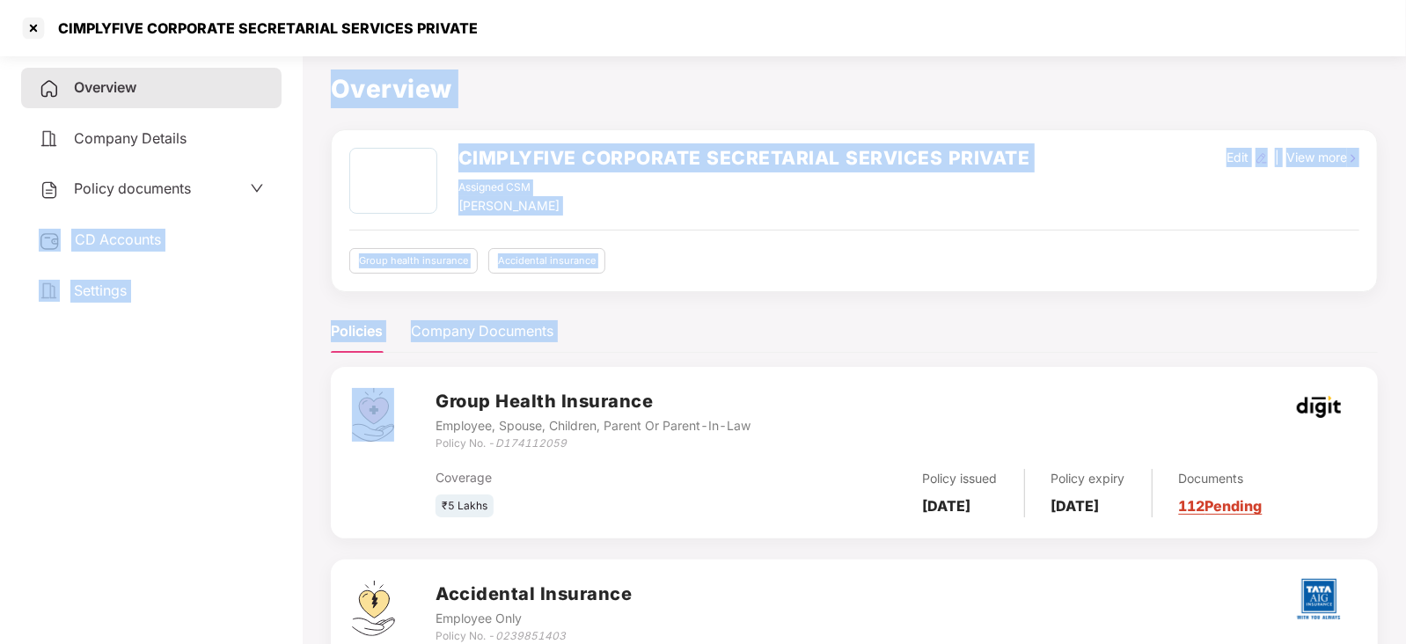
drag, startPoint x: 269, startPoint y: 347, endPoint x: 194, endPoint y: 196, distance: 168.4
click at [194, 196] on div "Overview Company Details Policy documents CD Accounts Settings Overview CIMPLYF…" at bounding box center [703, 410] width 1406 height 725
click at [194, 196] on div "Policy documents" at bounding box center [151, 189] width 225 height 23
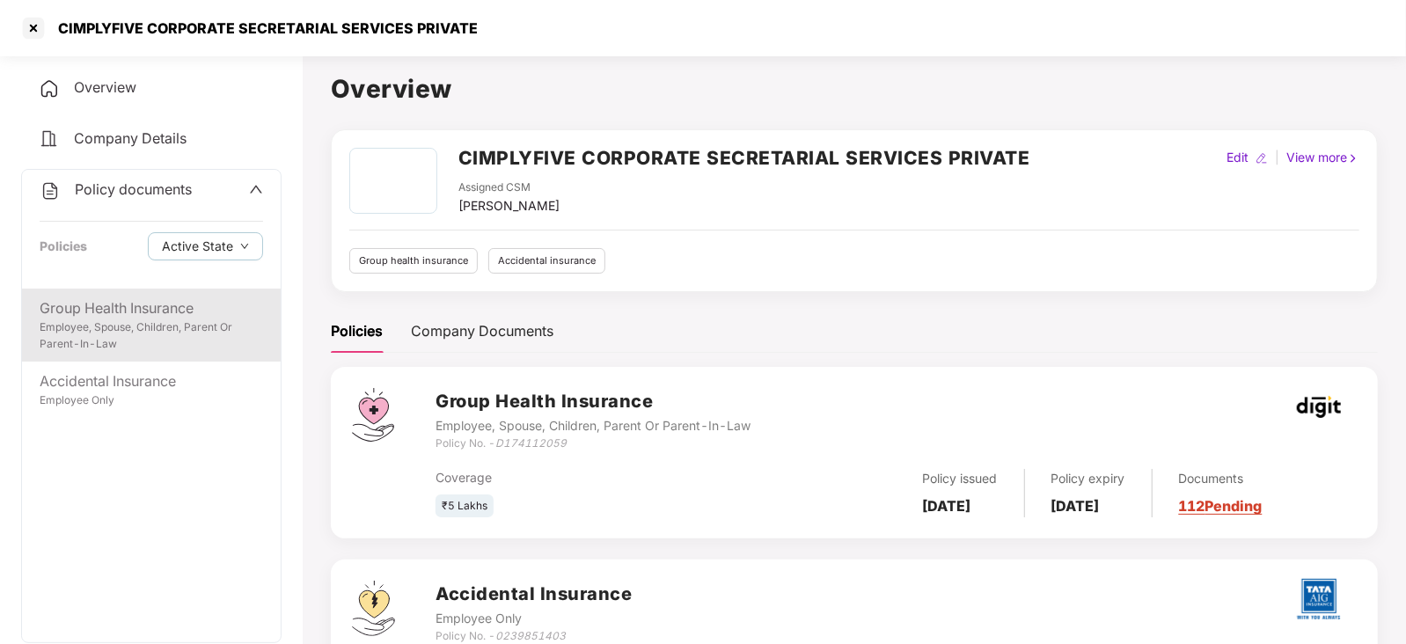
click at [162, 292] on div "Group Health Insurance Employee, Spouse, Children, Parent Or Parent-In-Law" at bounding box center [151, 325] width 259 height 73
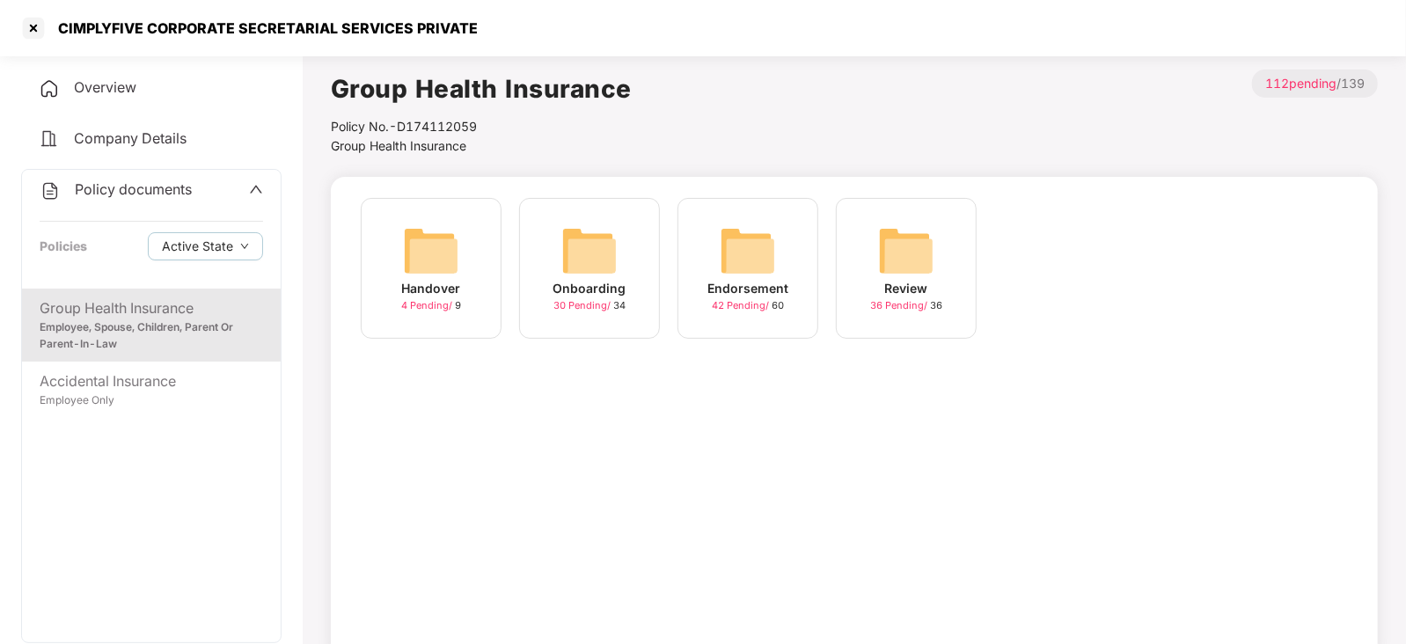
click at [751, 260] on img at bounding box center [748, 251] width 56 height 56
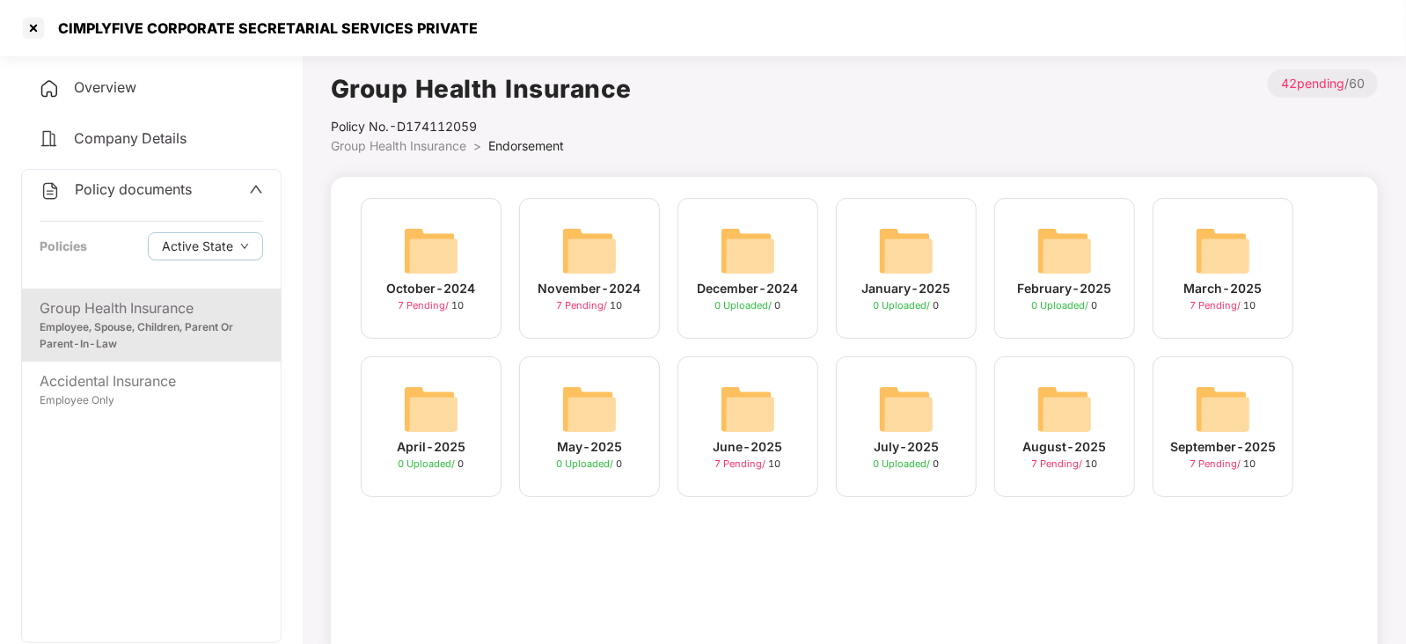
click at [1247, 420] on img at bounding box center [1223, 409] width 56 height 56
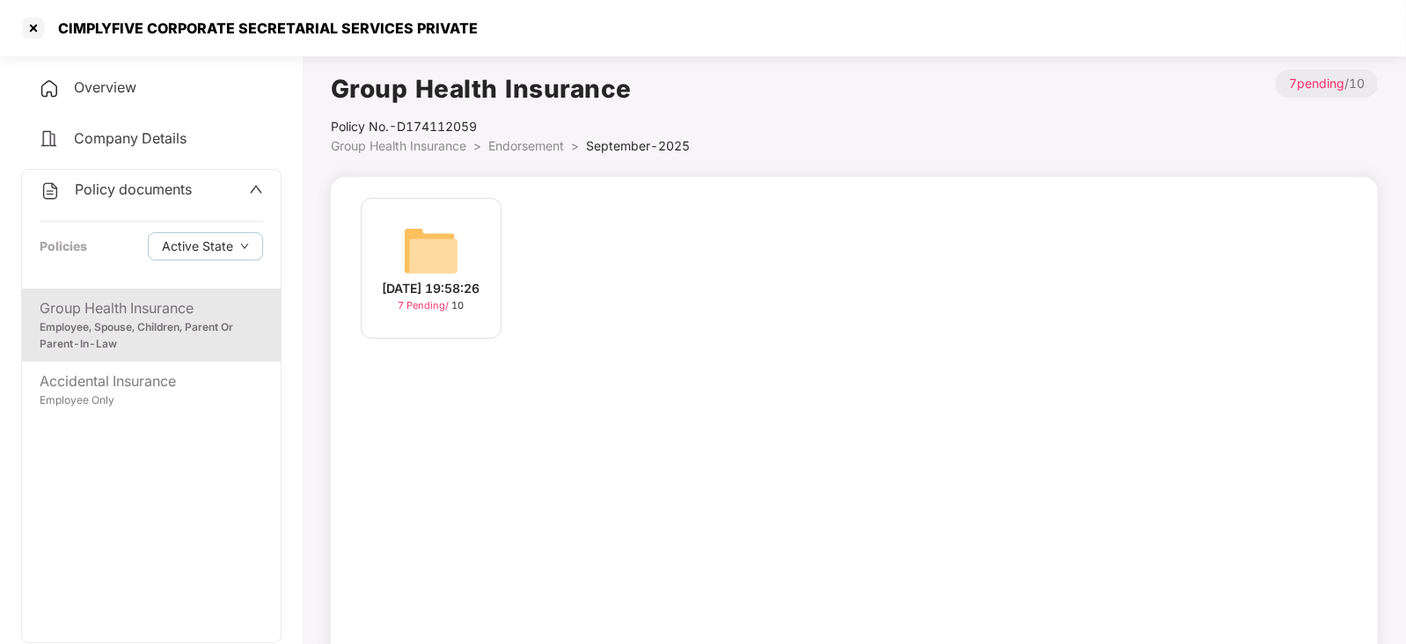
click at [406, 257] on img at bounding box center [431, 251] width 56 height 56
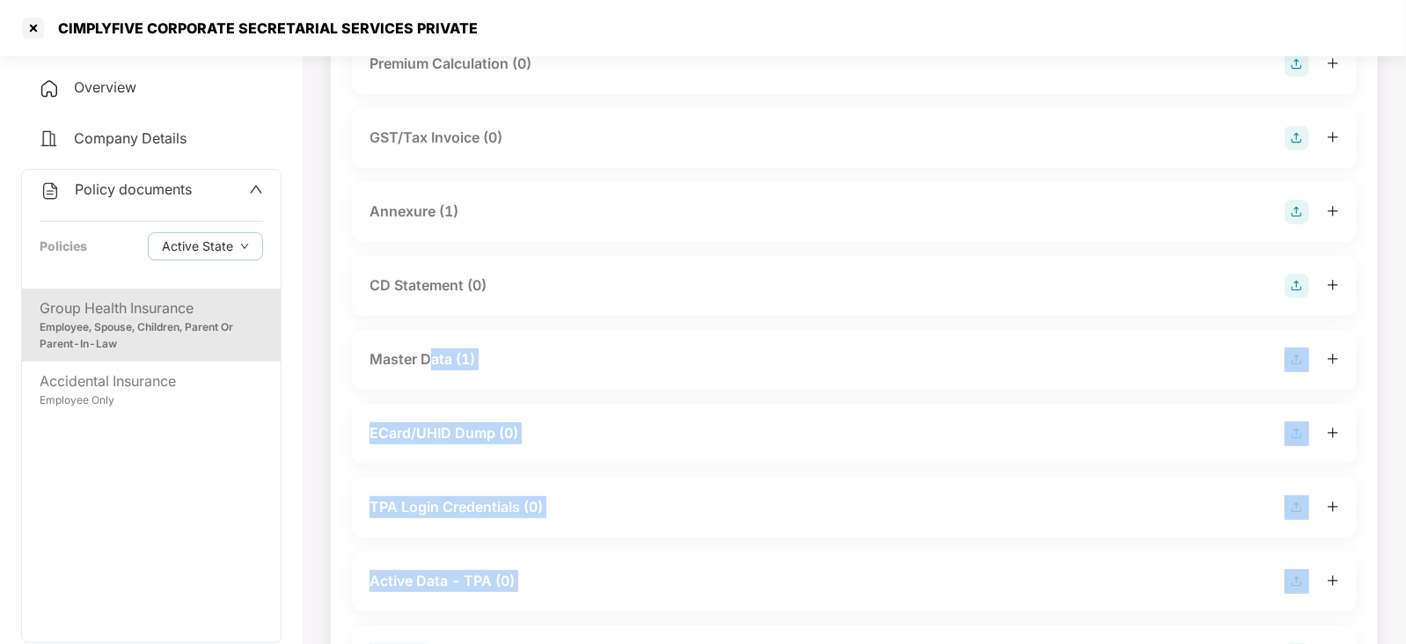
scroll to position [334, 0]
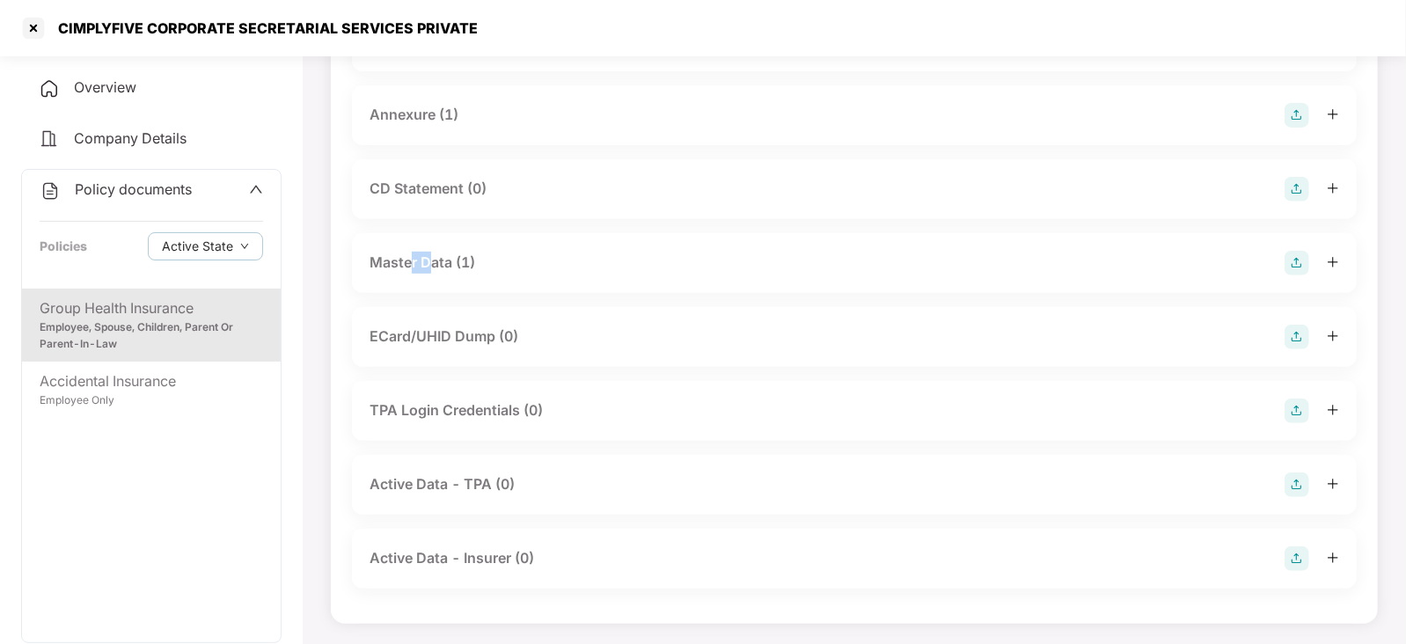
drag, startPoint x: 428, startPoint y: 594, endPoint x: 413, endPoint y: 274, distance: 320.6
click at [413, 274] on div "Master Data (1)" at bounding box center [853, 263] width 969 height 25
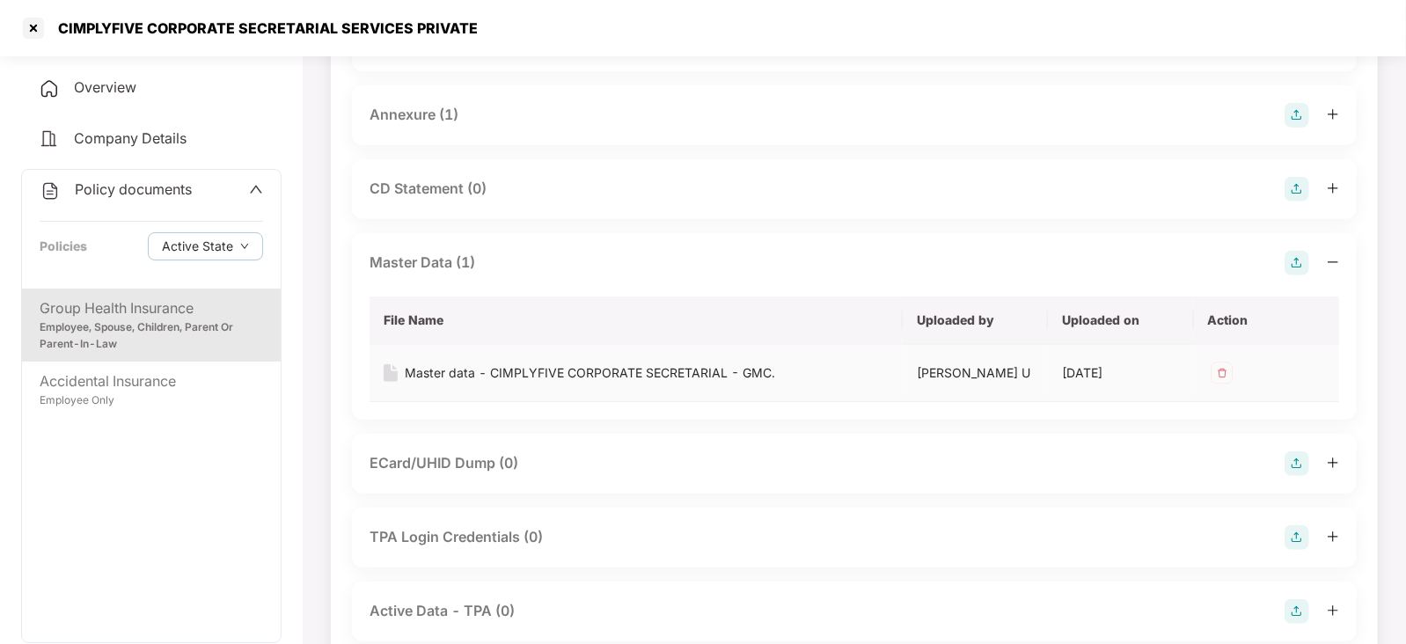
click at [478, 382] on td "Master data - CIMPLYFIVE CORPORATE SECRETARIAL - GMC." at bounding box center [635, 373] width 533 height 57
drag, startPoint x: 493, startPoint y: 373, endPoint x: 660, endPoint y: 371, distance: 167.2
click at [660, 371] on div "Master data - CIMPLYFIVE CORPORATE SECRETARIAL - GMC." at bounding box center [590, 372] width 370 height 19
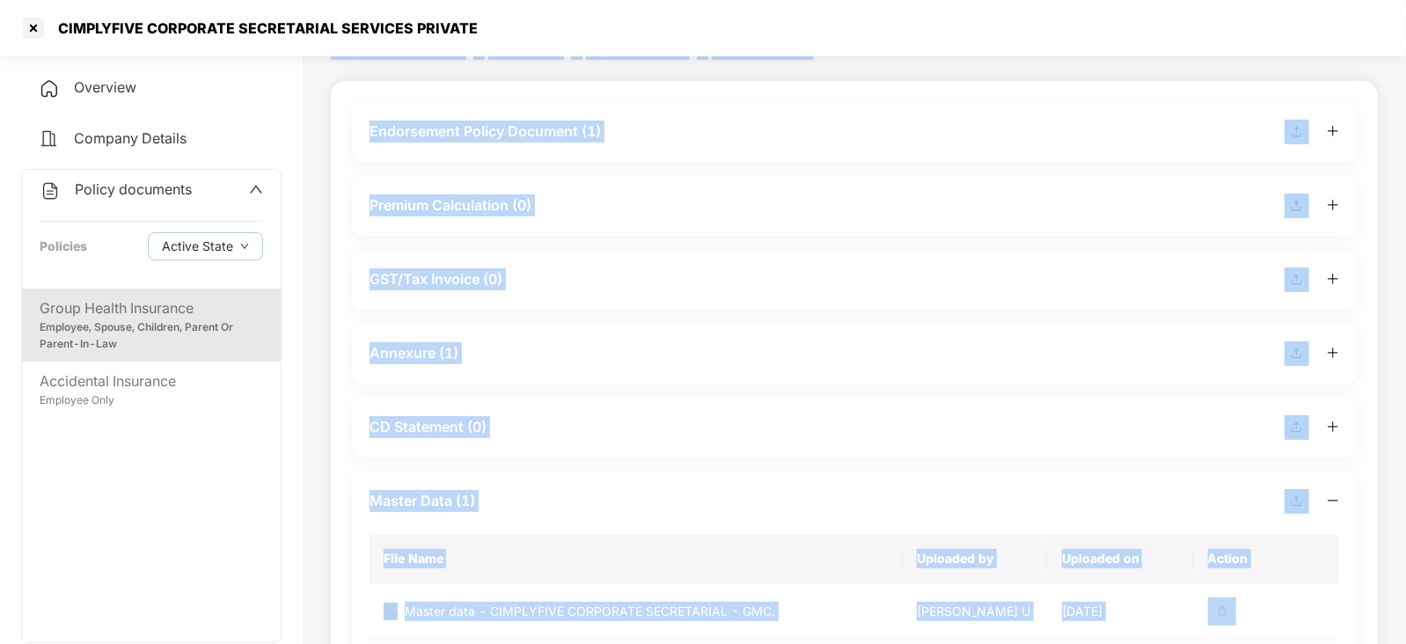
scroll to position [0, 0]
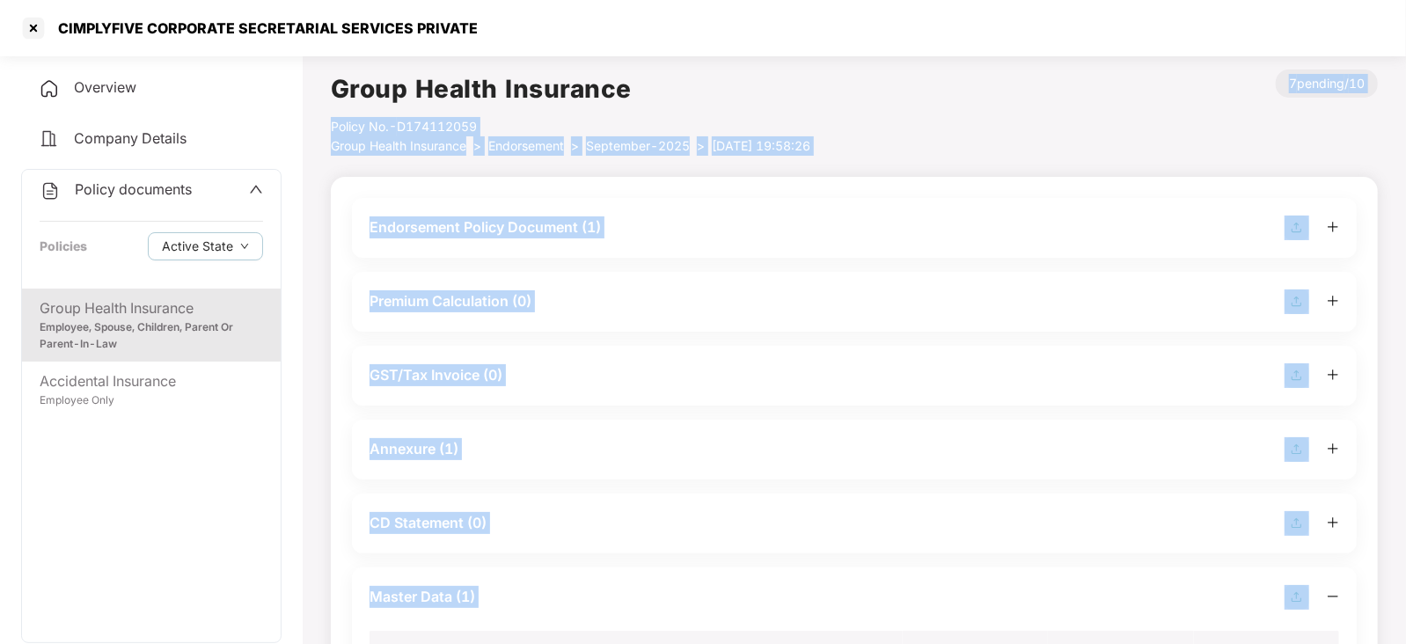
drag, startPoint x: 905, startPoint y: 457, endPoint x: 853, endPoint y: -77, distance: 537.4
click at [853, 0] on html "CIMPLYFIVE CORPORATE SECRETARIAL SERVICES PRIVATE Overview Company Details Poli…" at bounding box center [703, 322] width 1406 height 644
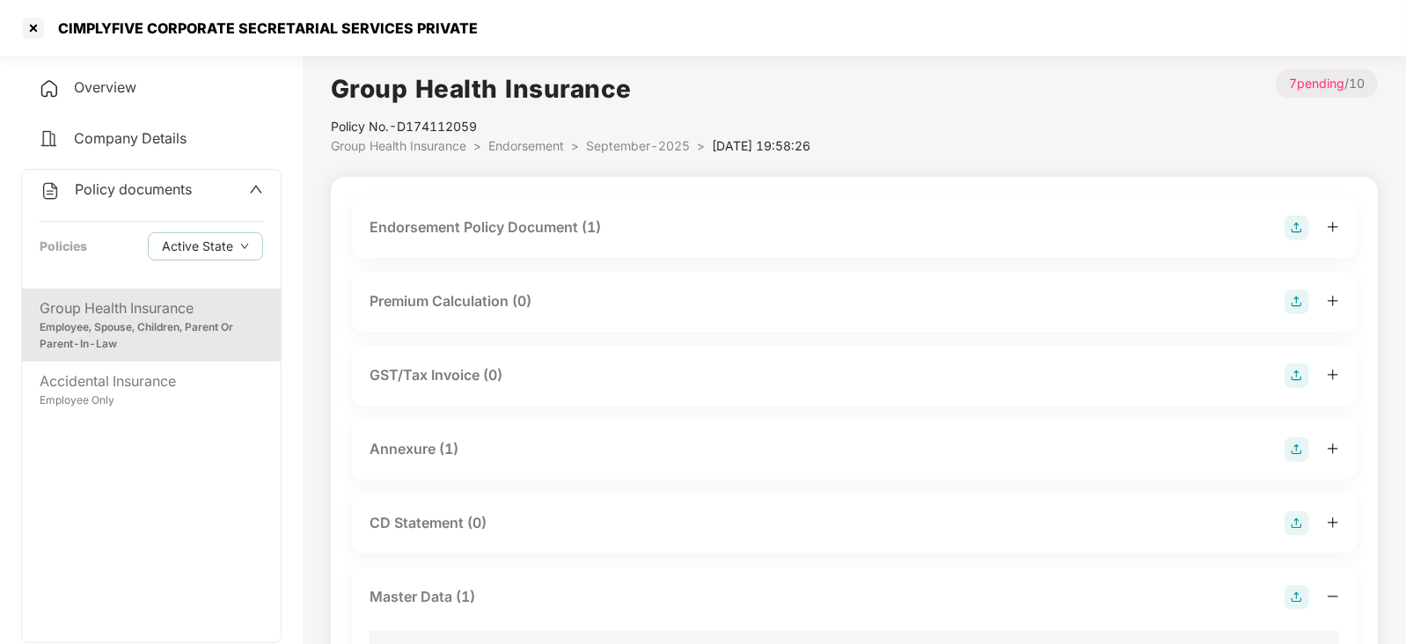
click at [238, 565] on div "Group Health Insurance Employee, Spouse, Children, Parent Or Parent-In-Law Acci…" at bounding box center [151, 466] width 259 height 354
click at [202, 328] on div "Employee, Spouse, Children, Parent Or Parent-In-Law" at bounding box center [151, 335] width 223 height 33
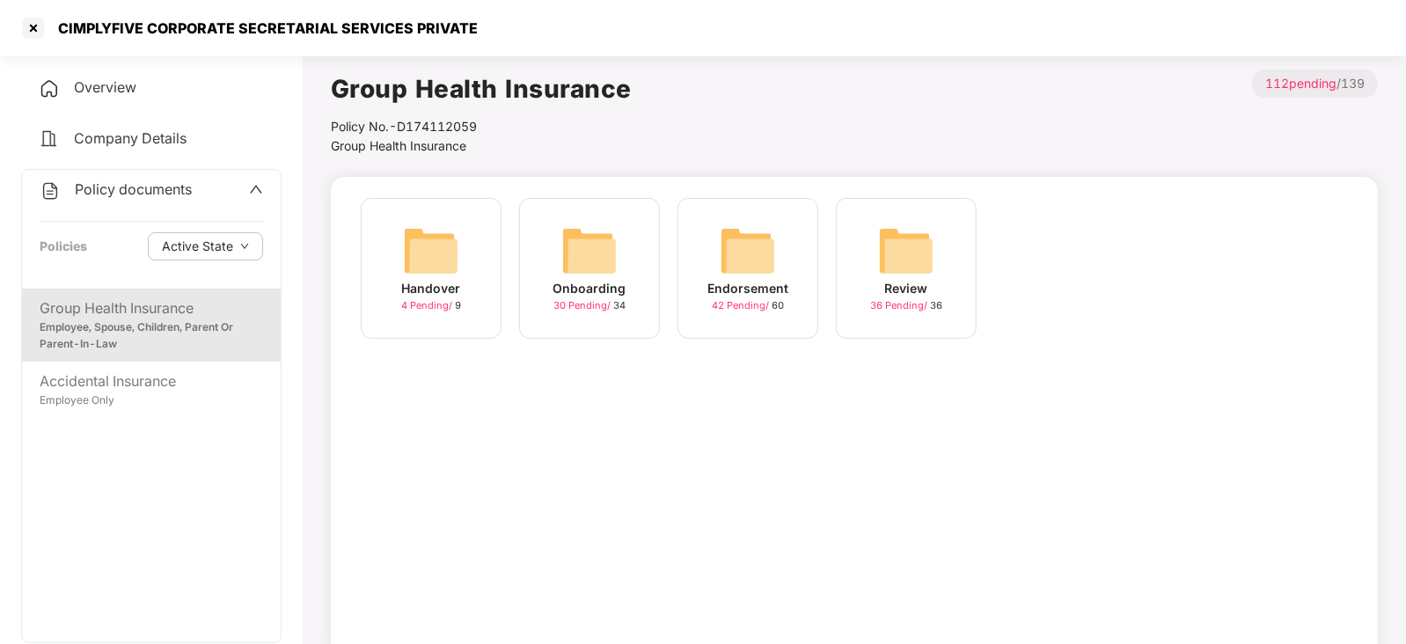
click at [578, 278] on img at bounding box center [589, 251] width 56 height 56
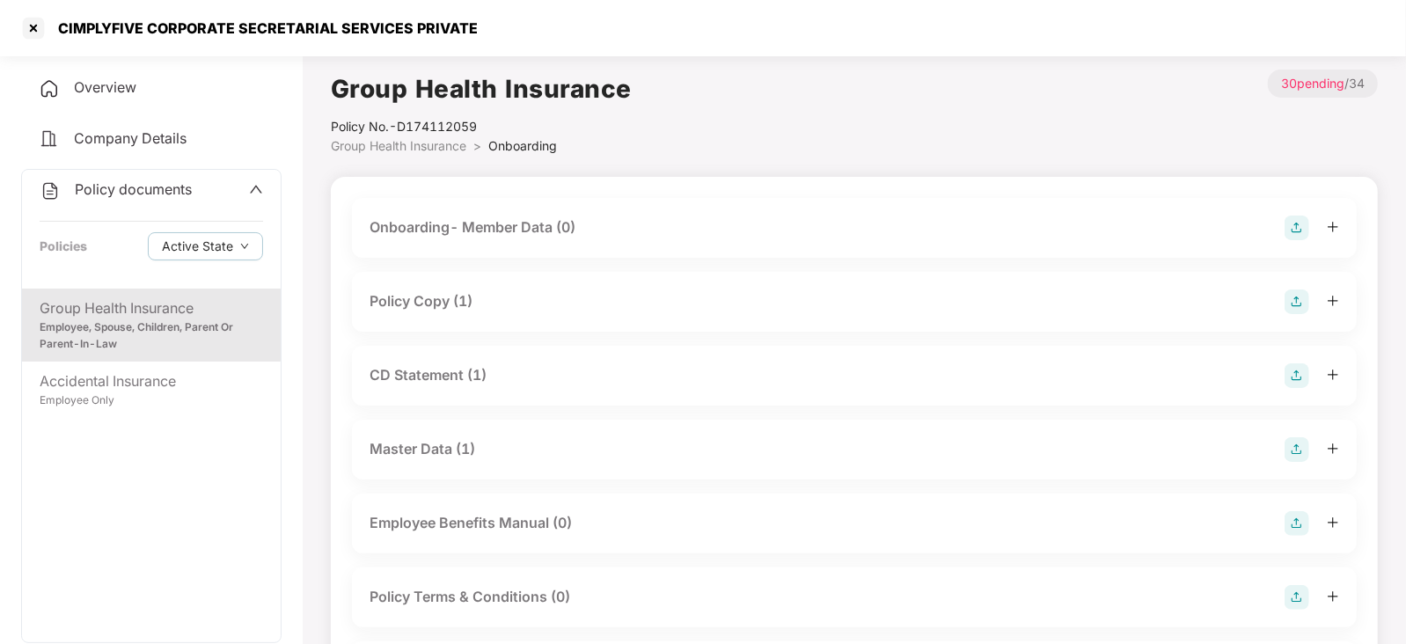
click at [438, 301] on div "Policy Copy (1)" at bounding box center [420, 301] width 103 height 22
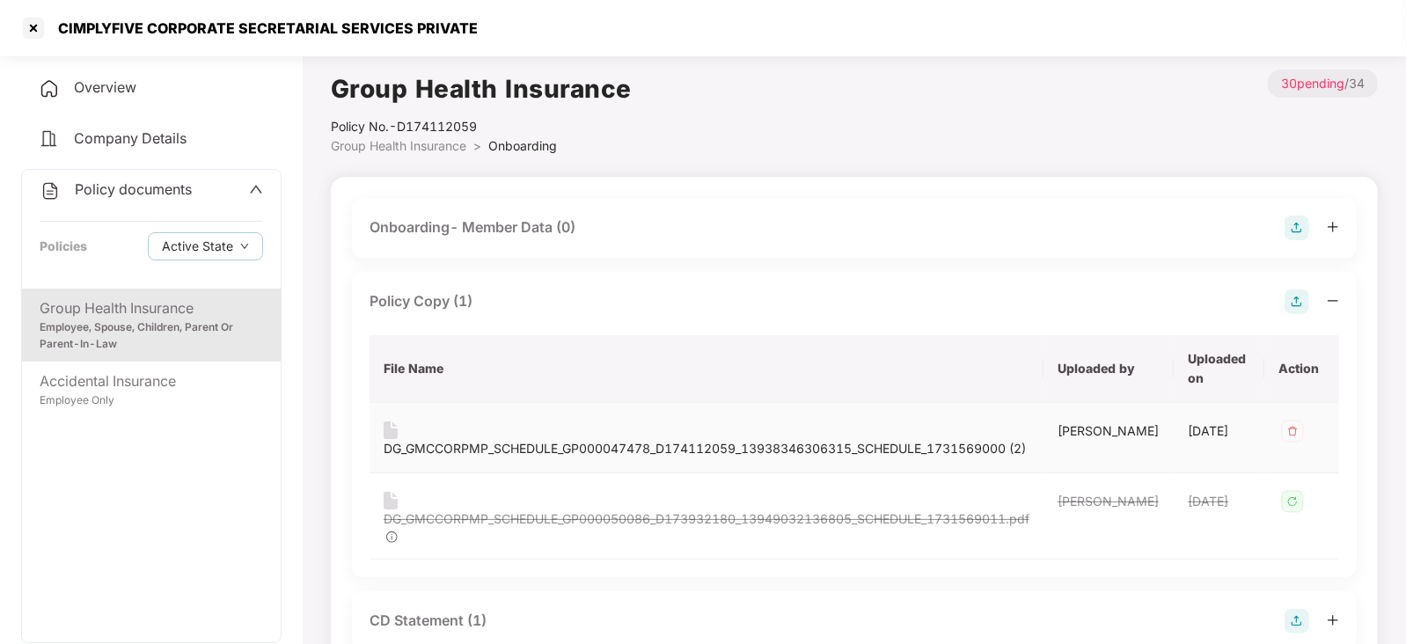
click at [923, 448] on div "DG_GMCCORPMP_SCHEDULE_GP000047478_D174112059_13938346306315_SCHEDULE_1731569000…" at bounding box center [705, 448] width 642 height 19
click at [35, 26] on div at bounding box center [33, 28] width 28 height 28
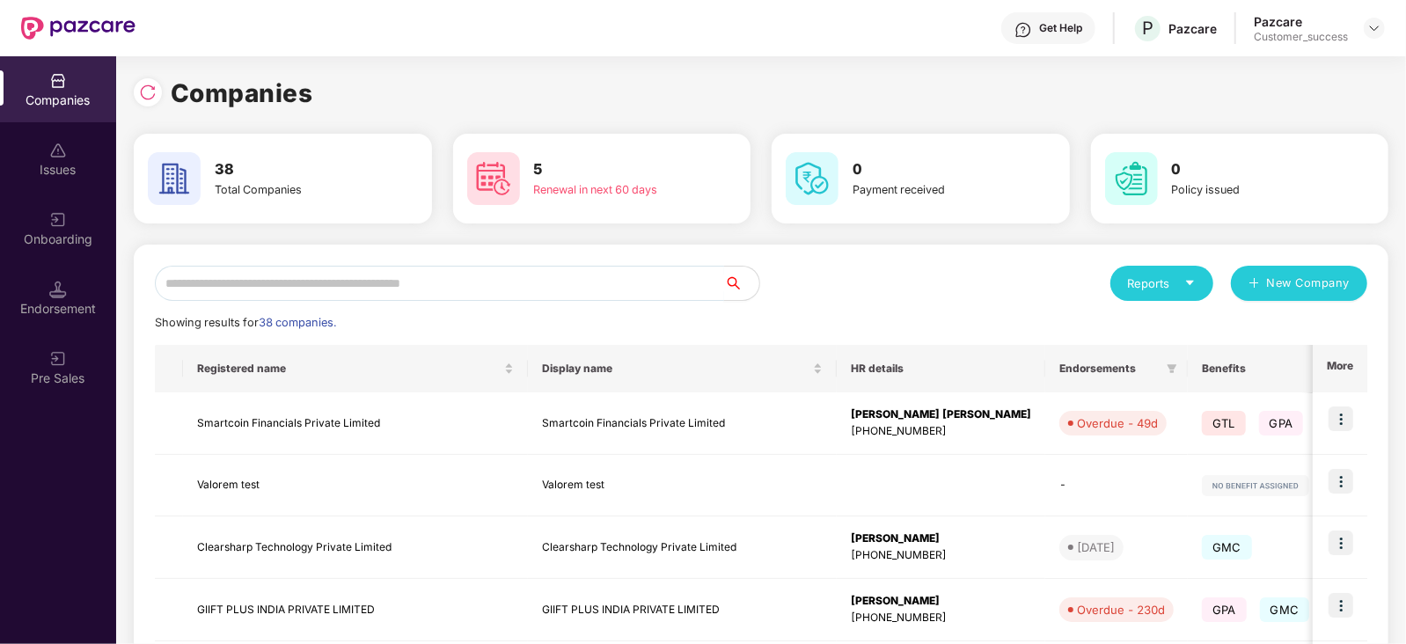
click at [330, 280] on input "text" at bounding box center [439, 283] width 569 height 35
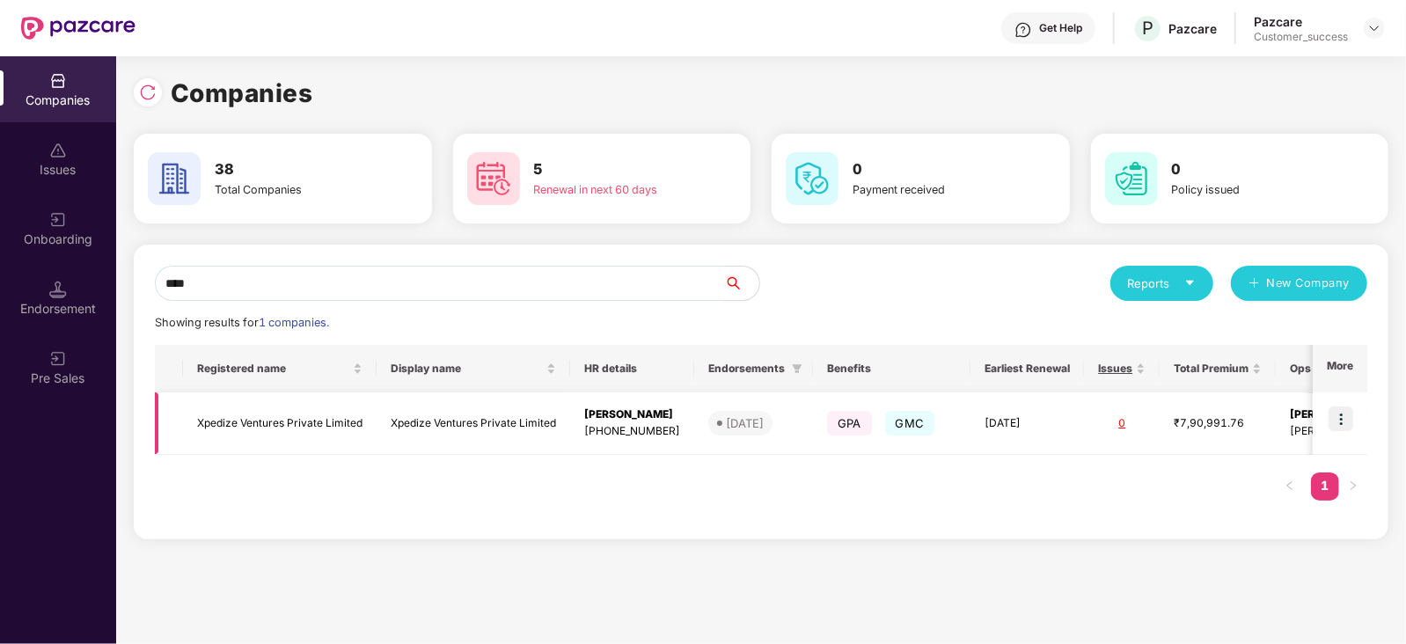
type input "****"
click at [301, 422] on td "Xpedize Ventures Private Limited" at bounding box center [280, 423] width 194 height 62
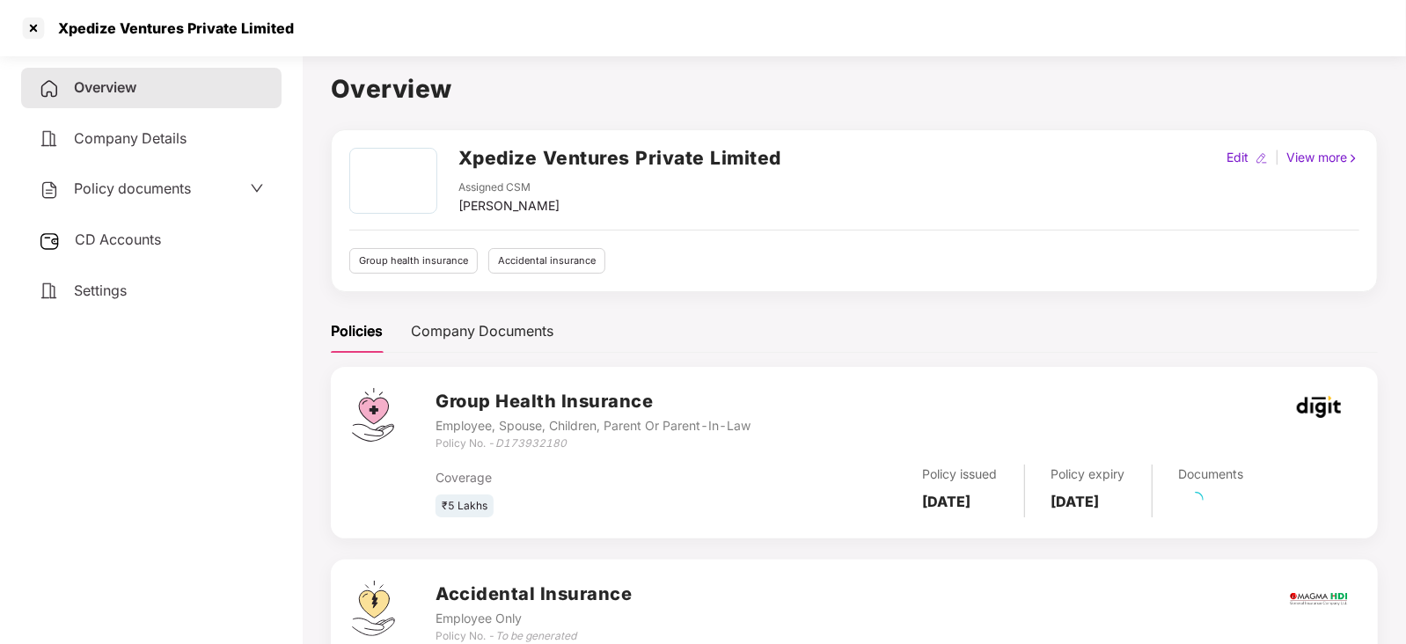
click at [106, 201] on div "Policy documents" at bounding box center [115, 189] width 152 height 23
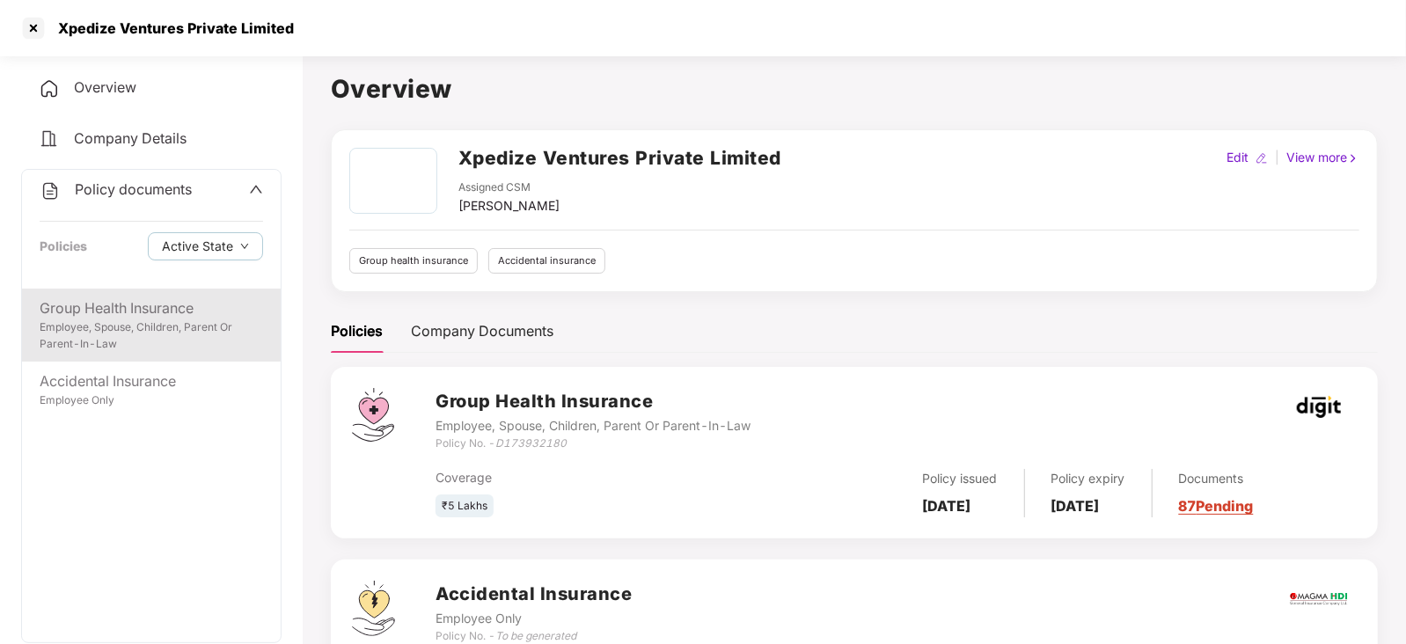
click at [109, 323] on div "Employee, Spouse, Children, Parent Or Parent-In-Law" at bounding box center [151, 335] width 223 height 33
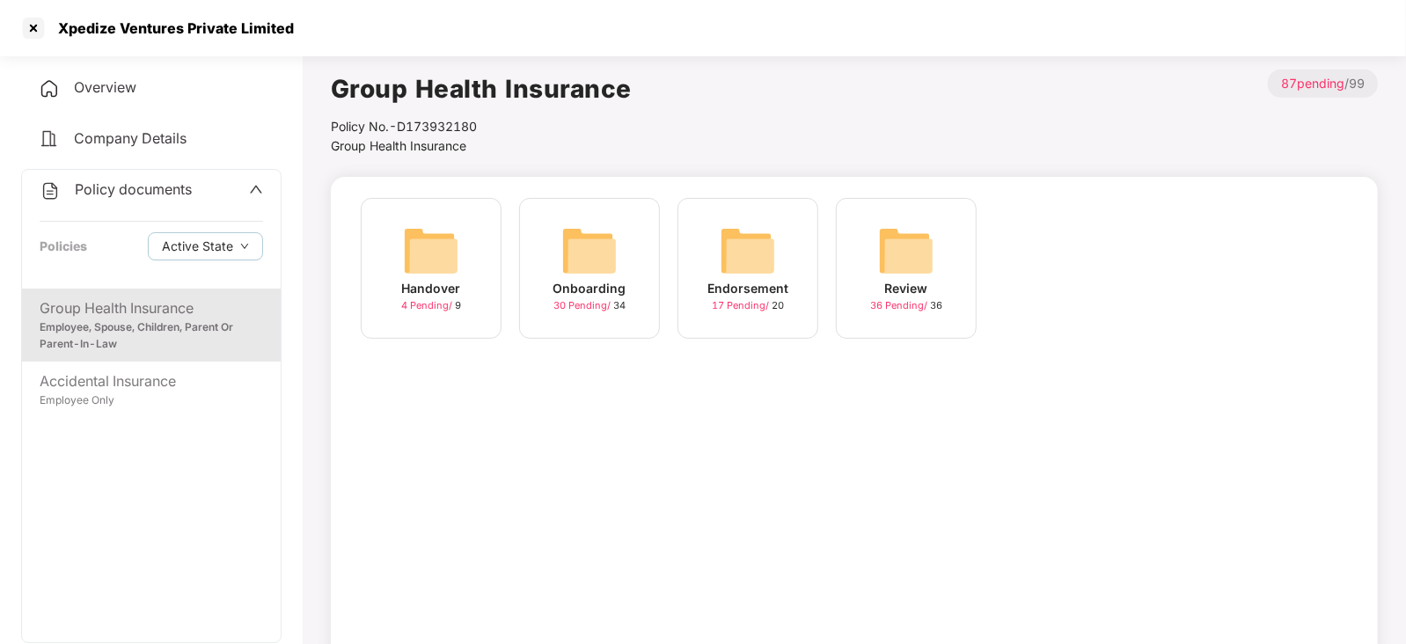
click at [602, 274] on img at bounding box center [589, 251] width 56 height 56
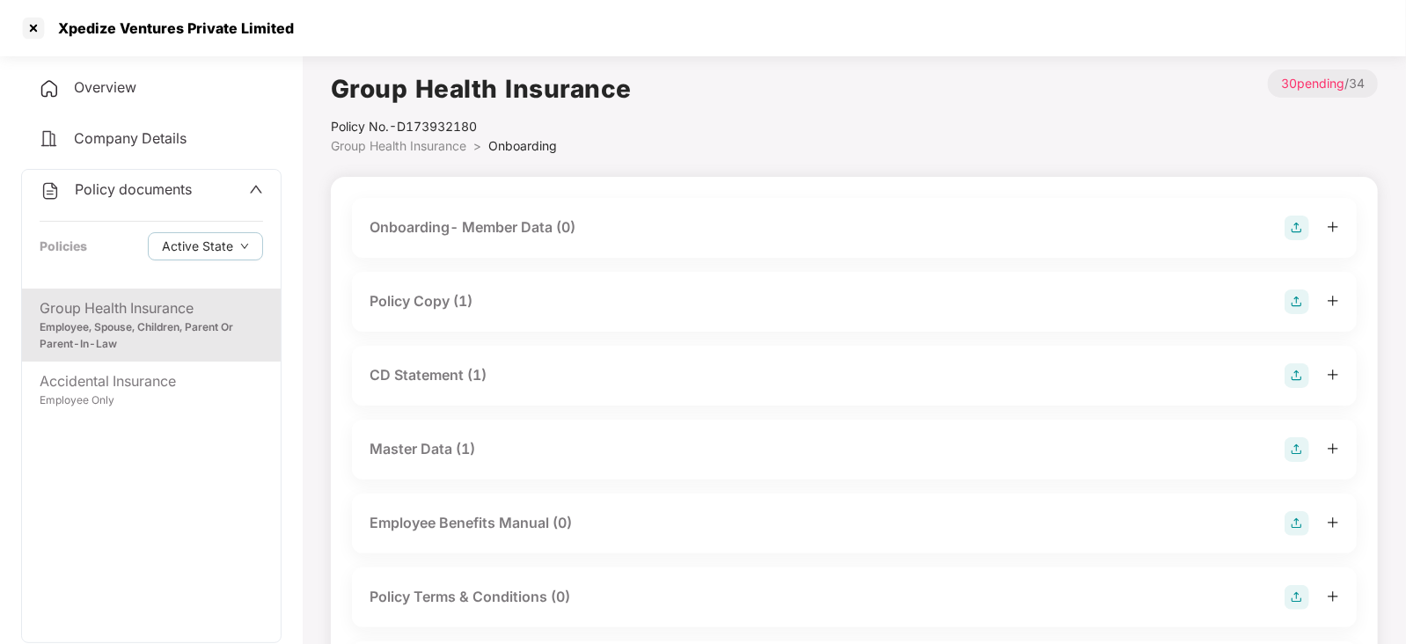
click at [435, 304] on div "Policy Copy (1)" at bounding box center [420, 301] width 103 height 22
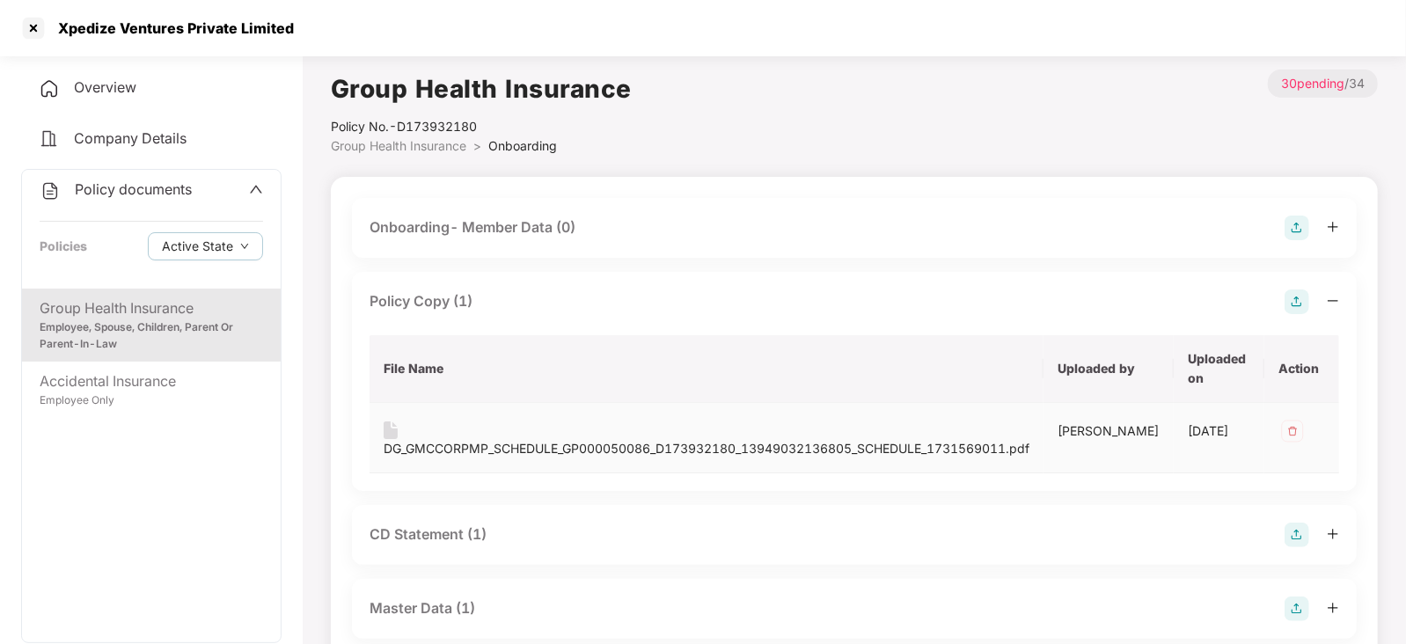
click at [444, 447] on div "DG_GMCCORPMP_SCHEDULE_GP000050086_D173932180_13949032136805_SCHEDULE_1731569011…" at bounding box center [707, 448] width 646 height 19
